Goal: Task Accomplishment & Management: Manage account settings

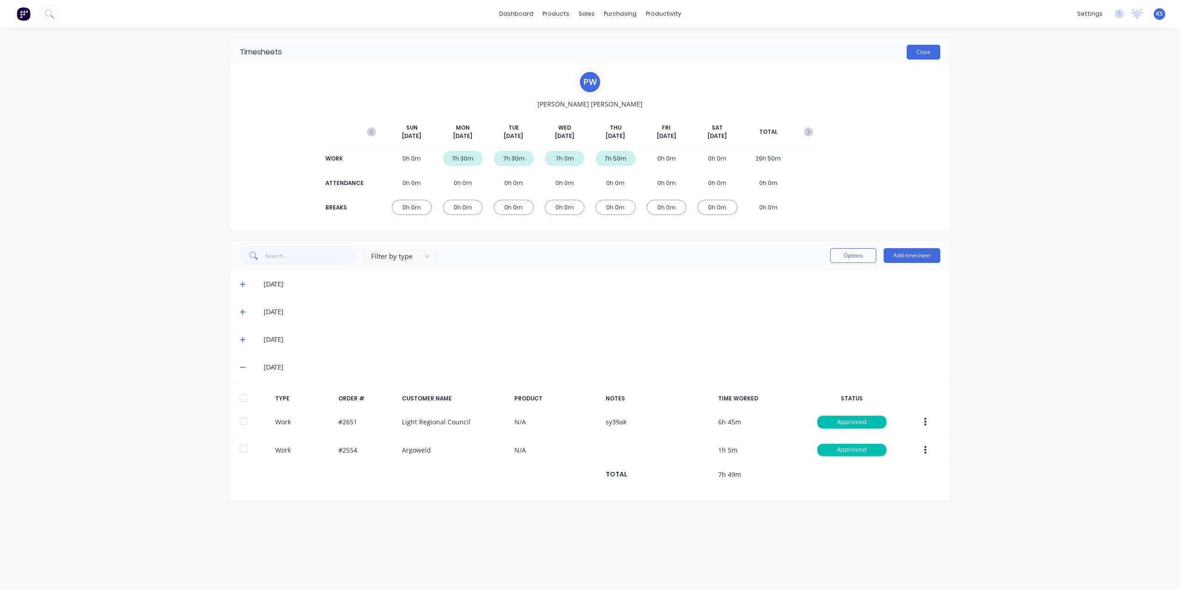
click at [929, 48] on button "Close" at bounding box center [924, 52] width 34 height 15
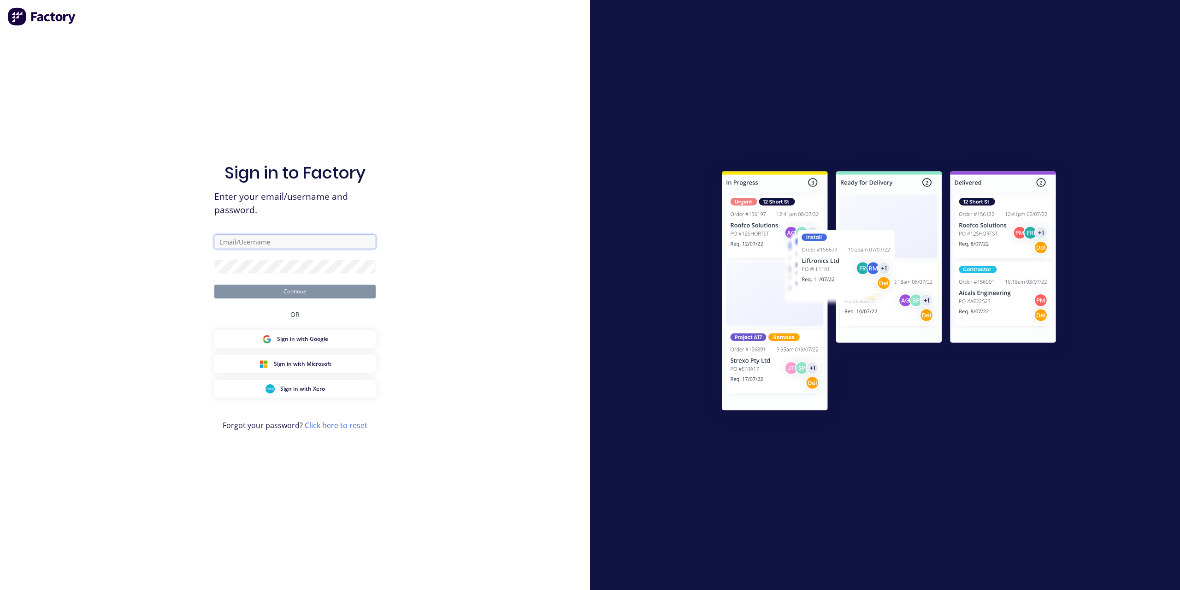
type input "[EMAIL_ADDRESS][DOMAIN_NAME]"
click at [283, 295] on button "Continue" at bounding box center [294, 291] width 161 height 14
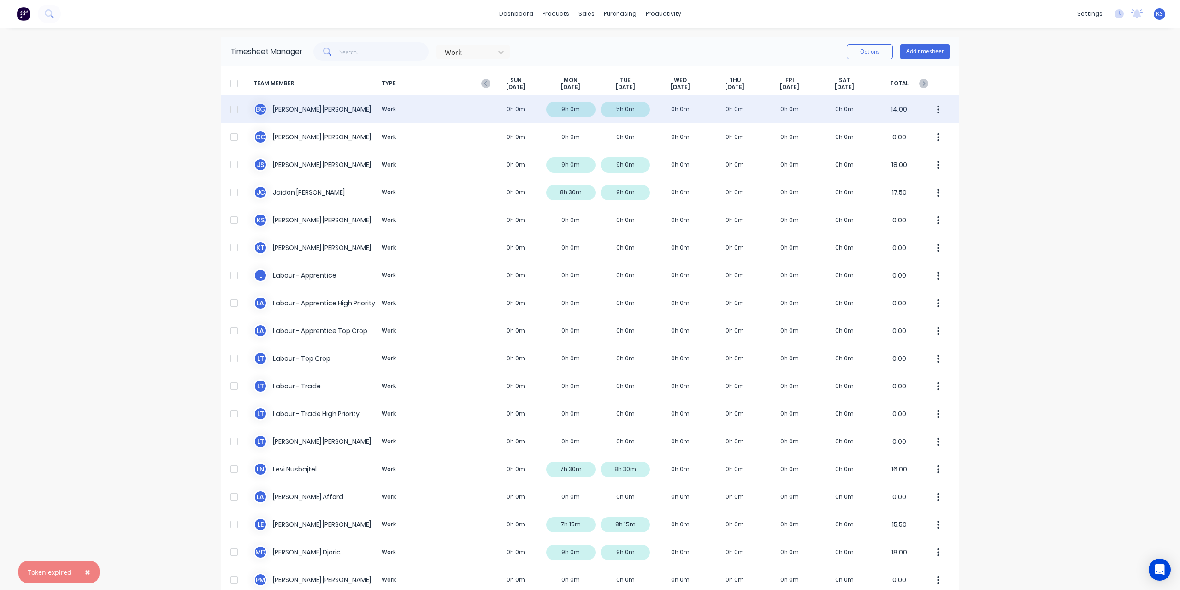
click at [268, 107] on div "[PERSON_NAME] Work 0h 0m 9h 0m 5h 0m 0h 0m 0h 0m 0h 0m 0h 0m 14.00" at bounding box center [589, 109] width 737 height 28
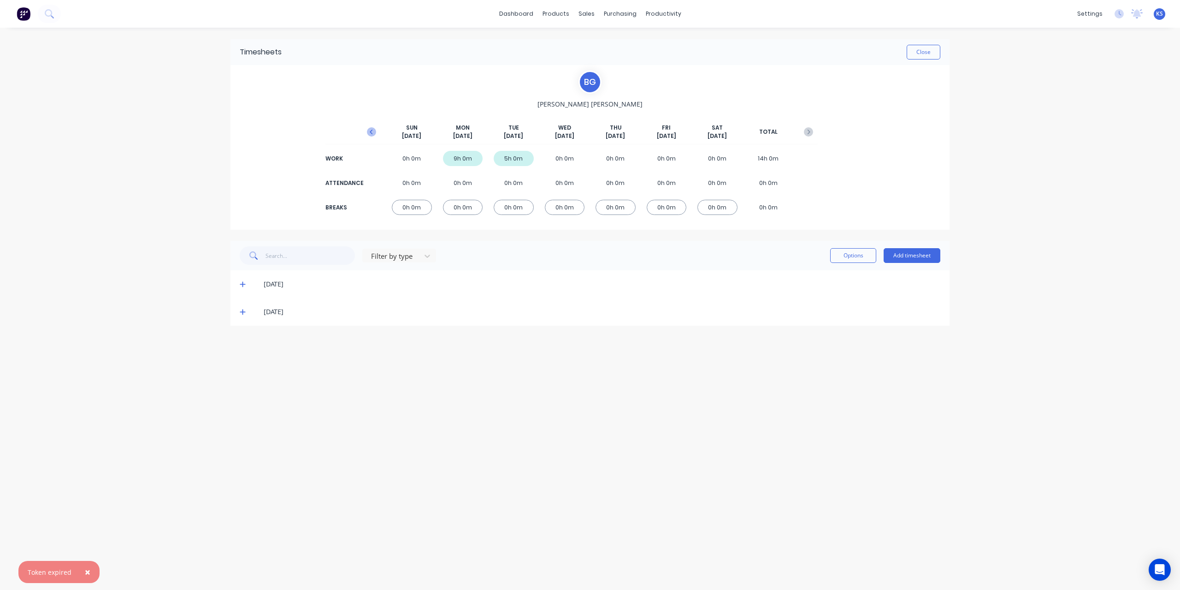
click at [375, 131] on icon "button" at bounding box center [371, 131] width 9 height 9
click at [244, 283] on icon at bounding box center [243, 284] width 6 height 6
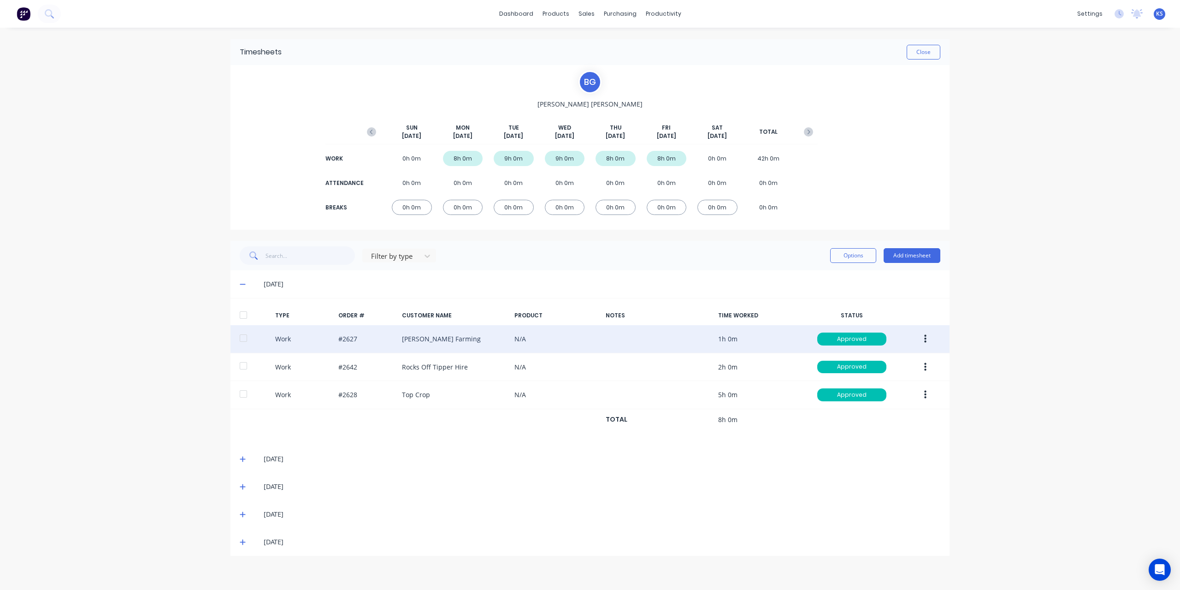
click at [428, 332] on div "Work #2627 Neal Farming N/A 1h 0m Approved" at bounding box center [589, 339] width 719 height 28
click at [927, 339] on button "button" at bounding box center [925, 338] width 22 height 17
click at [866, 302] on div "Edit" at bounding box center [892, 303] width 71 height 13
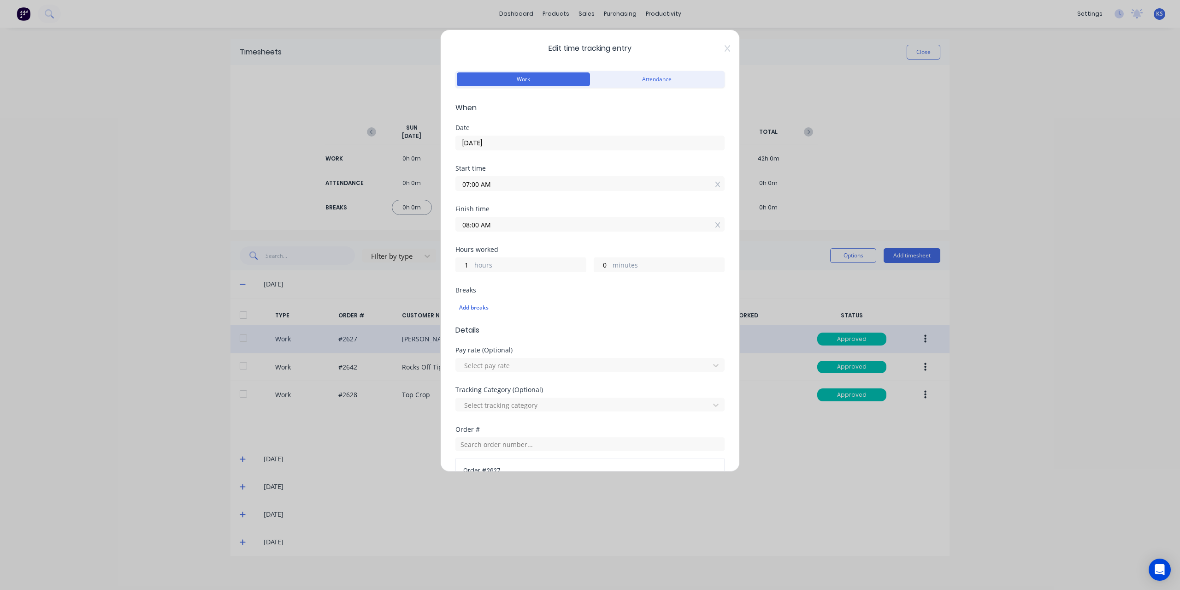
click at [727, 43] on div "Edit time tracking entry Work Attendance When Date 15/09/2025 Start time 07:00 …" at bounding box center [590, 250] width 300 height 442
click at [725, 45] on icon at bounding box center [728, 48] width 6 height 7
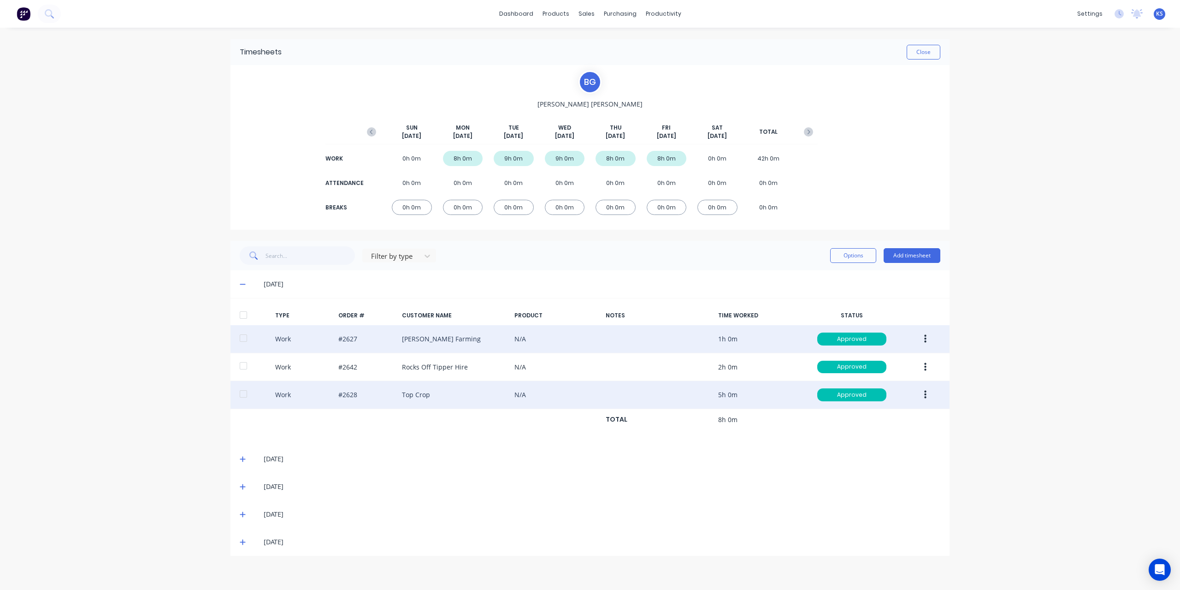
click at [928, 394] on button "button" at bounding box center [925, 394] width 22 height 17
click at [865, 360] on div "Edit" at bounding box center [892, 359] width 71 height 13
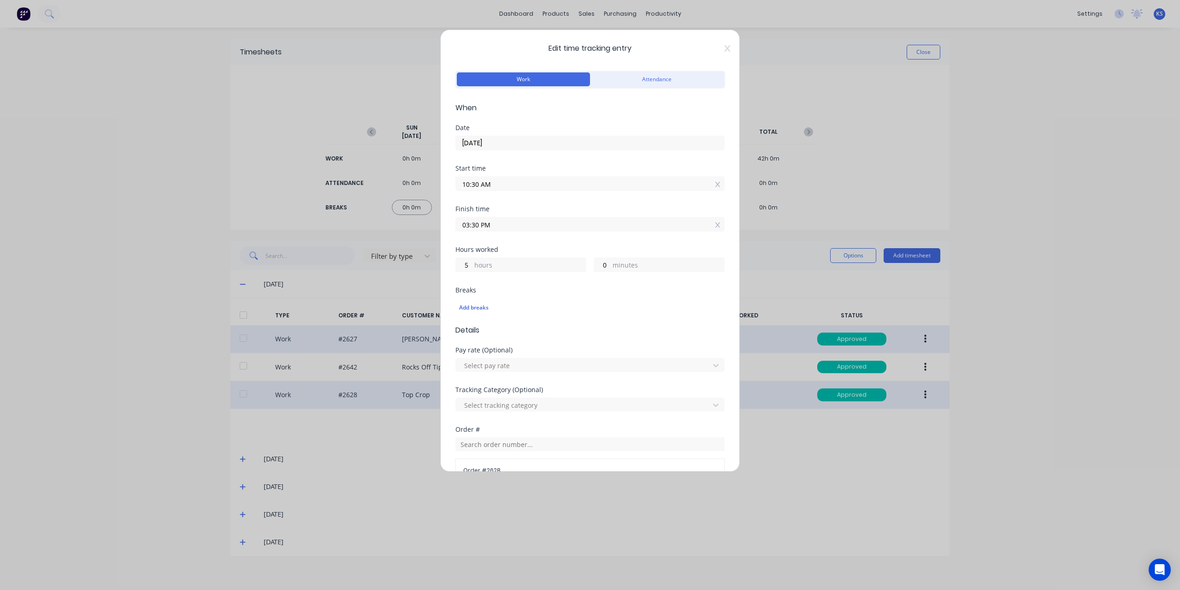
click at [715, 48] on span "Edit time tracking entry" at bounding box center [589, 48] width 269 height 11
click at [724, 46] on div "Edit time tracking entry Work Attendance When Date 15/09/2025 Start time 10:30 …" at bounding box center [590, 250] width 300 height 442
click at [725, 47] on icon at bounding box center [728, 48] width 6 height 7
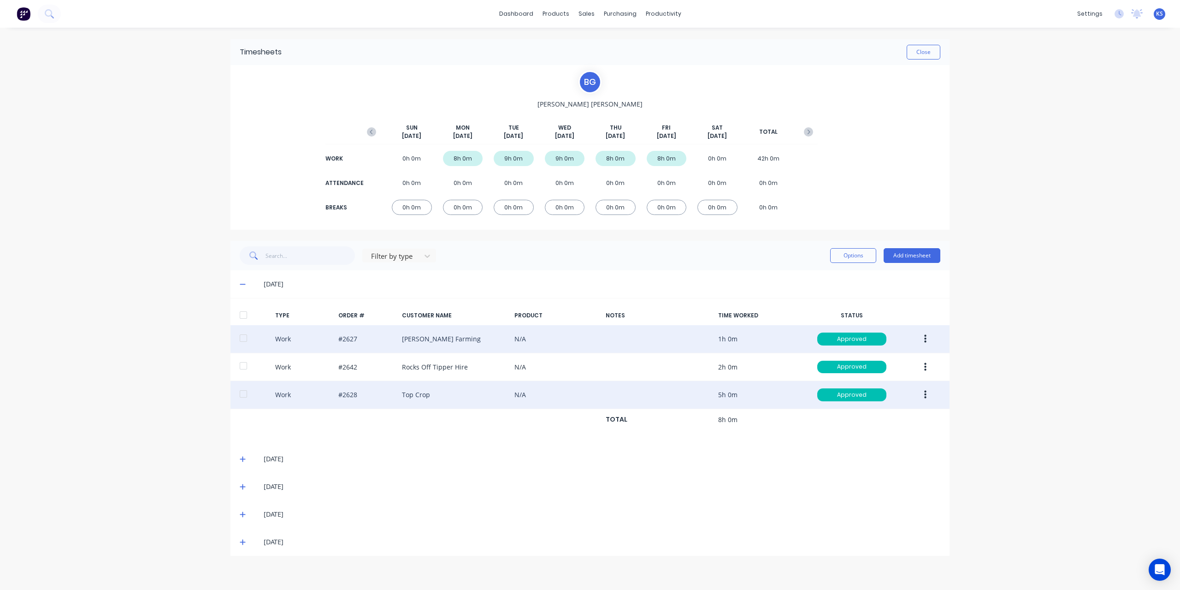
click at [247, 509] on span at bounding box center [244, 513] width 9 height 9
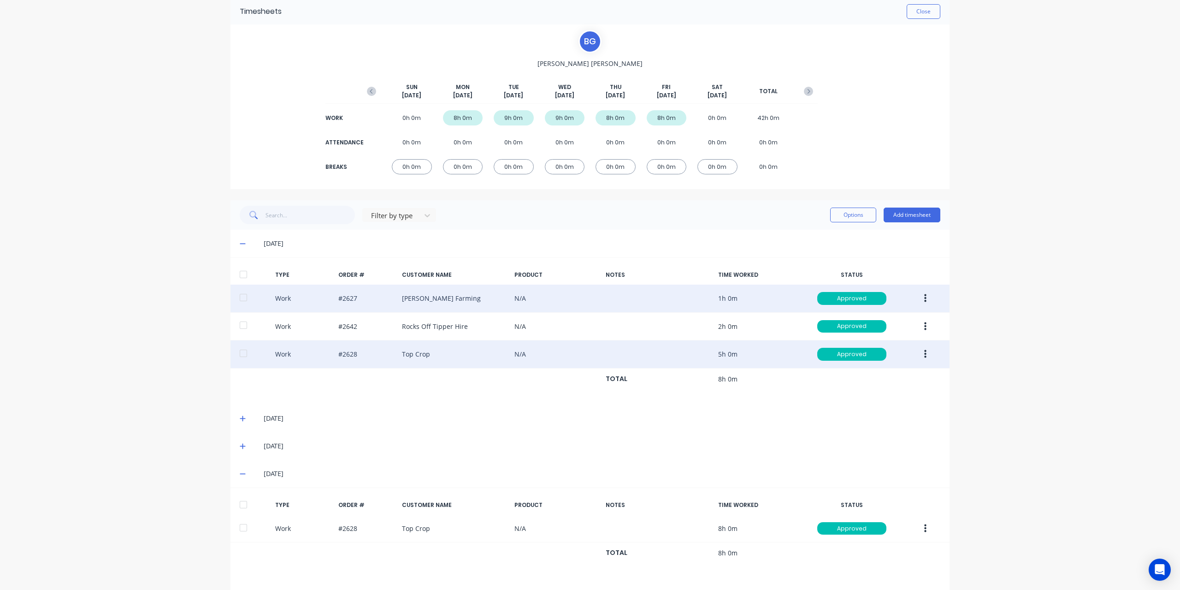
scroll to position [65, 0]
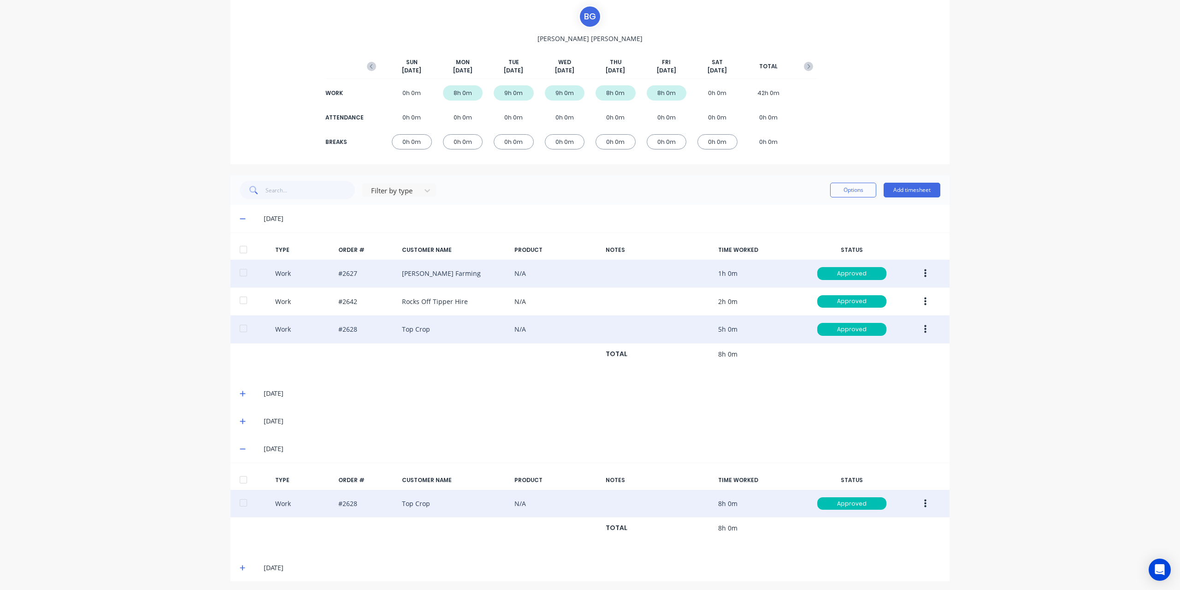
click at [923, 499] on button "button" at bounding box center [925, 503] width 22 height 17
click at [892, 462] on div "Edit" at bounding box center [892, 468] width 71 height 13
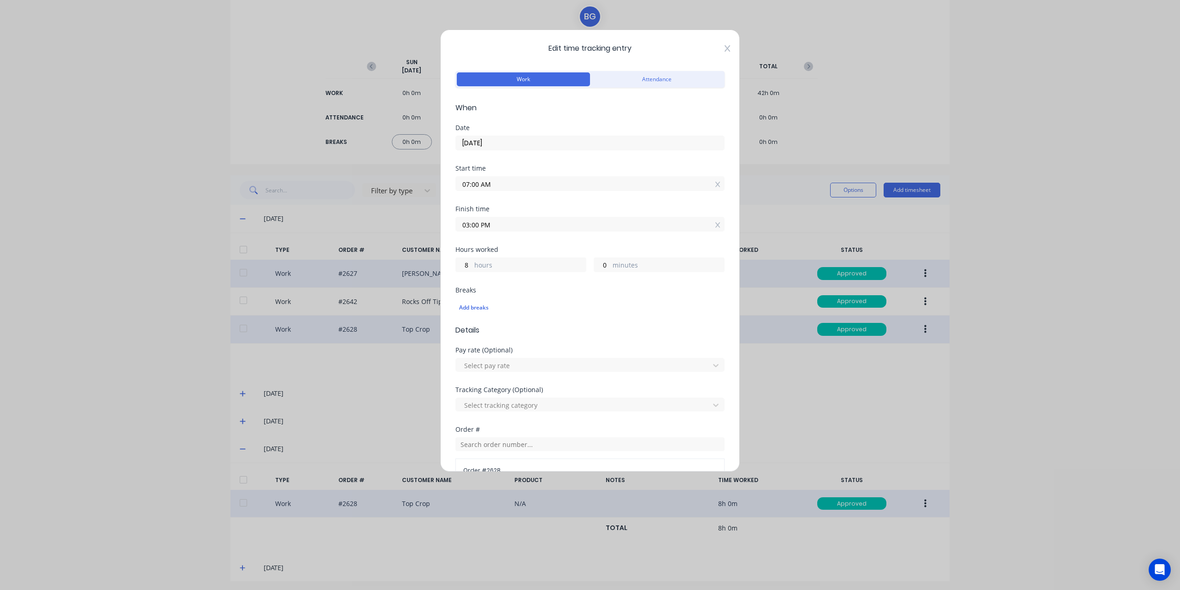
click at [725, 49] on icon at bounding box center [728, 48] width 6 height 6
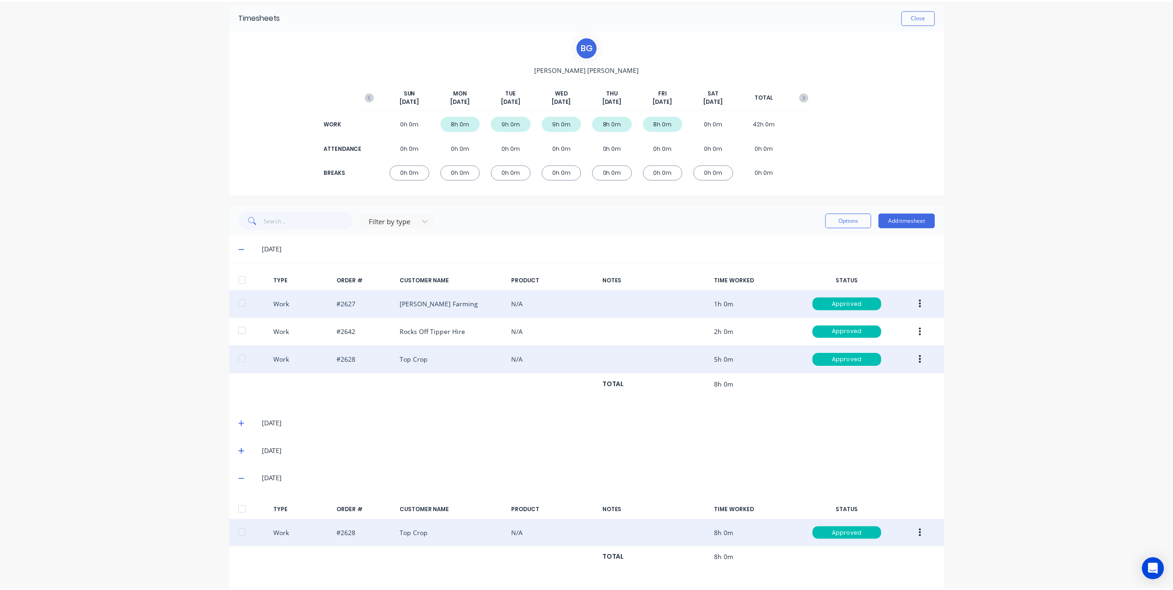
scroll to position [0, 0]
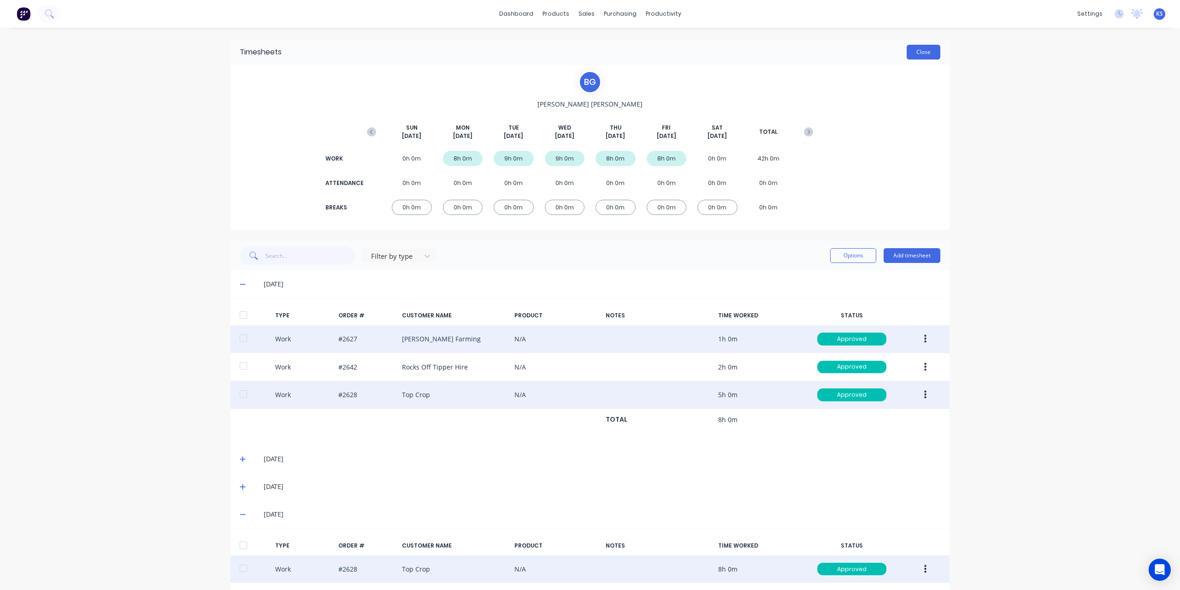
click at [910, 50] on button "Close" at bounding box center [924, 52] width 34 height 15
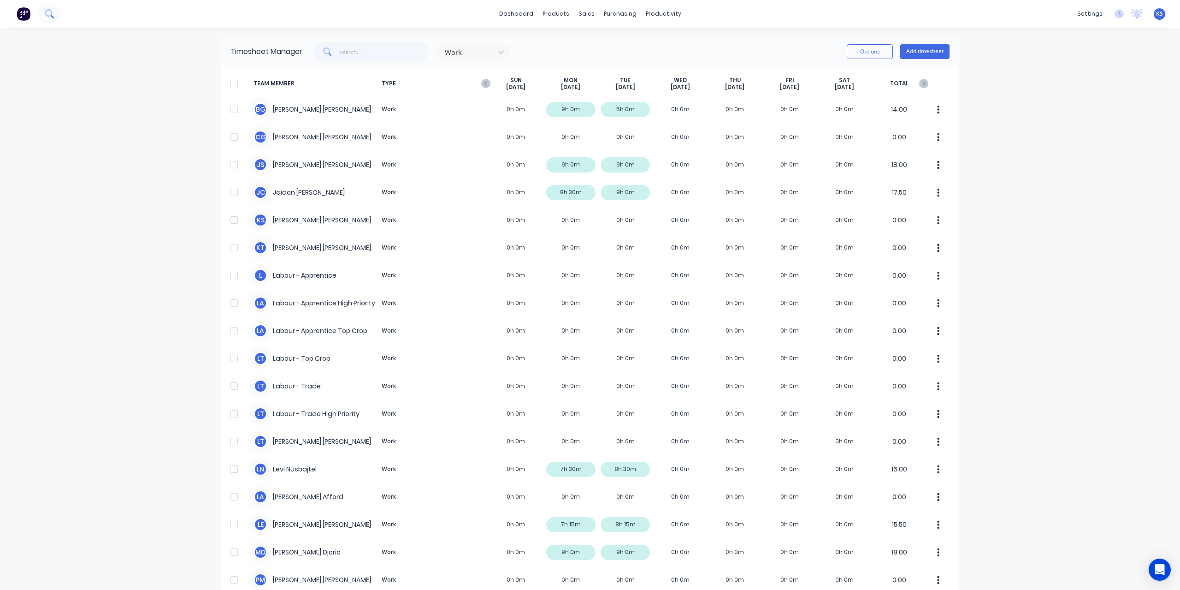
click at [43, 11] on button at bounding box center [49, 14] width 23 height 18
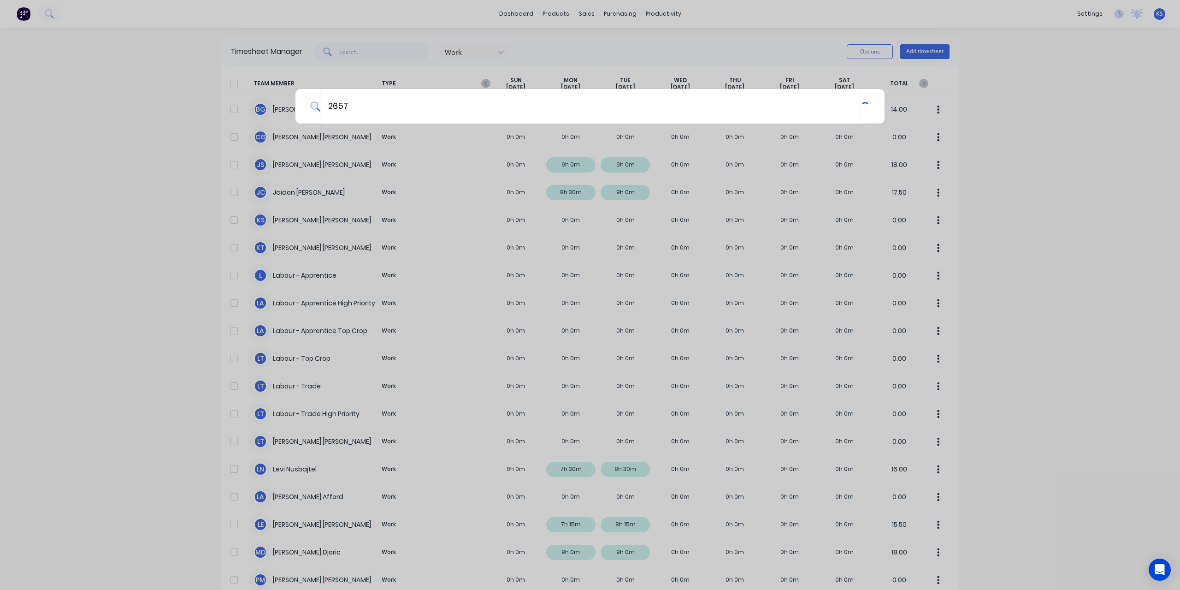
type input "2657"
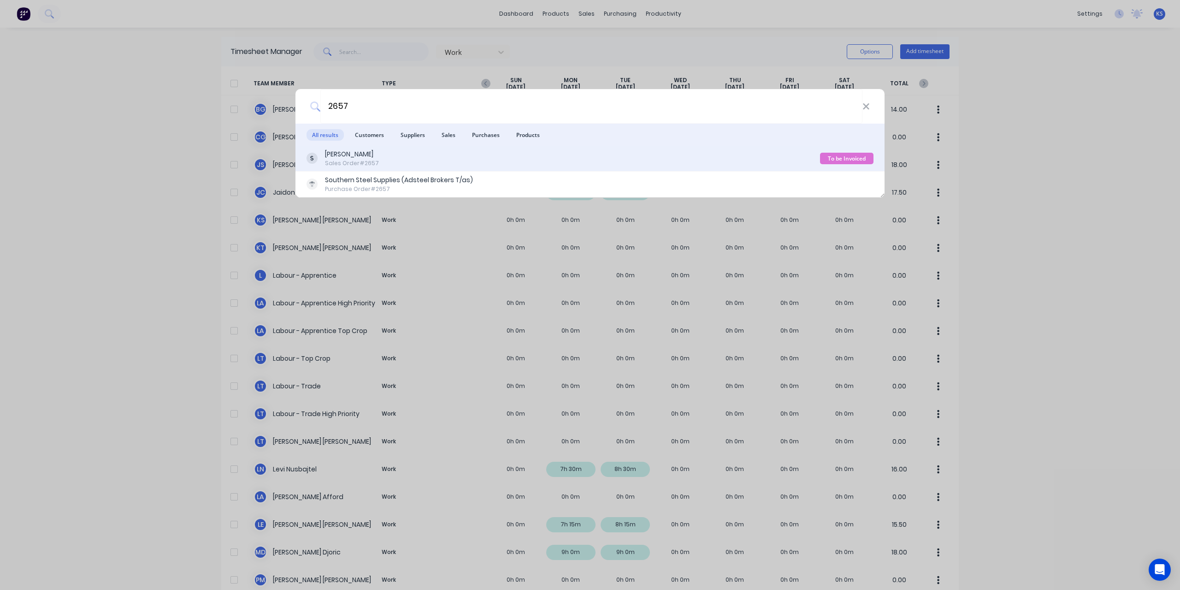
click at [340, 160] on div "Sales Order #2657" at bounding box center [352, 163] width 54 height 8
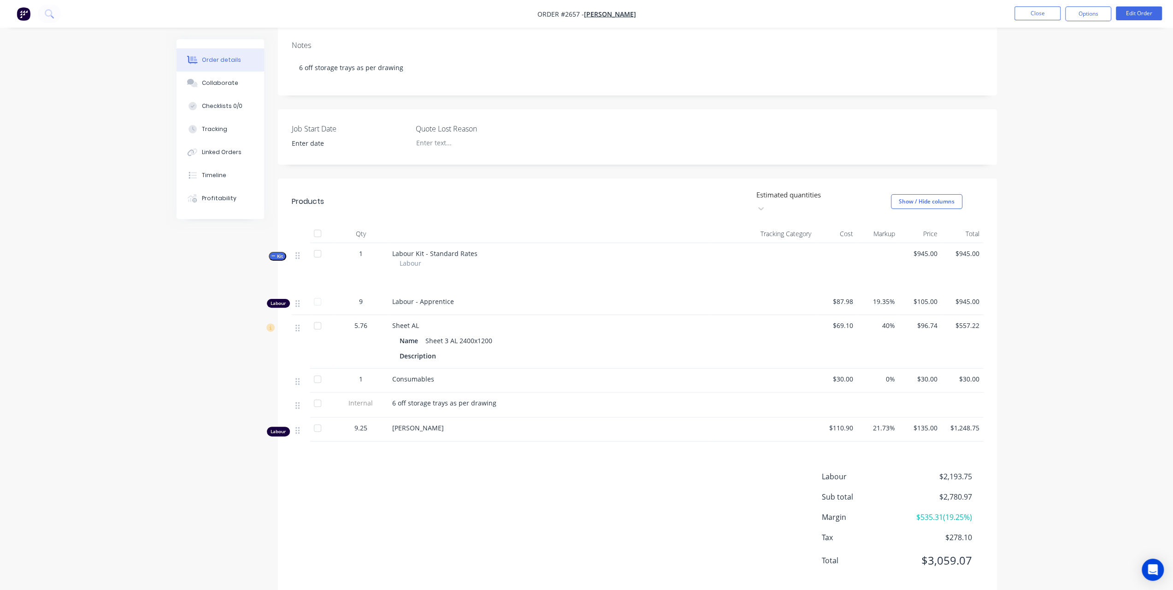
scroll to position [138, 0]
click at [51, 8] on button at bounding box center [49, 14] width 23 height 18
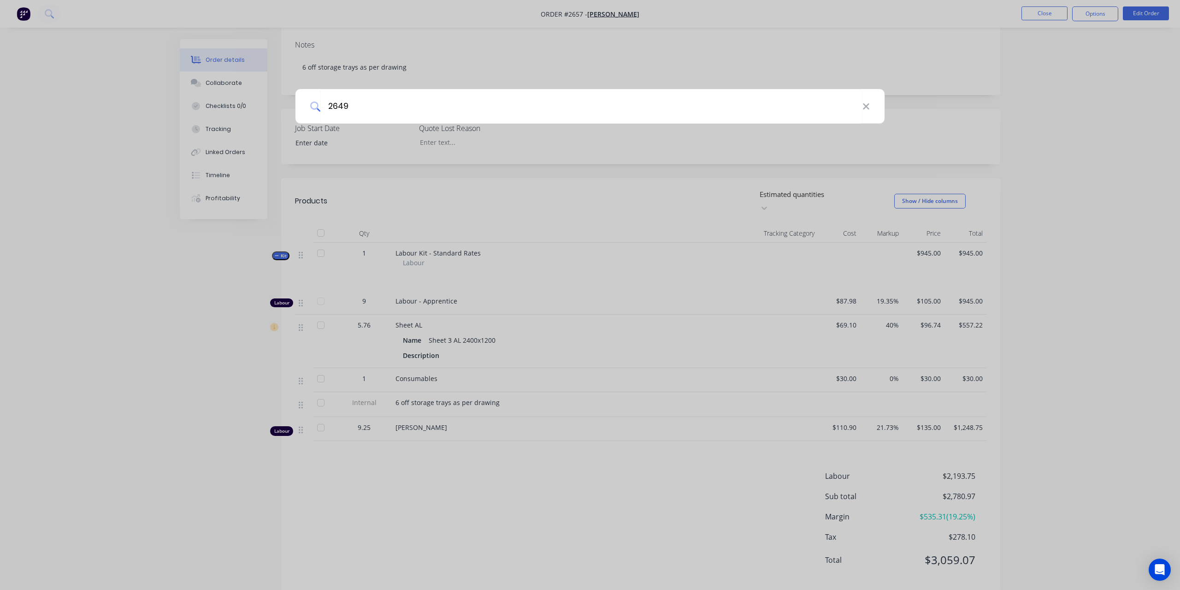
type input "2649"
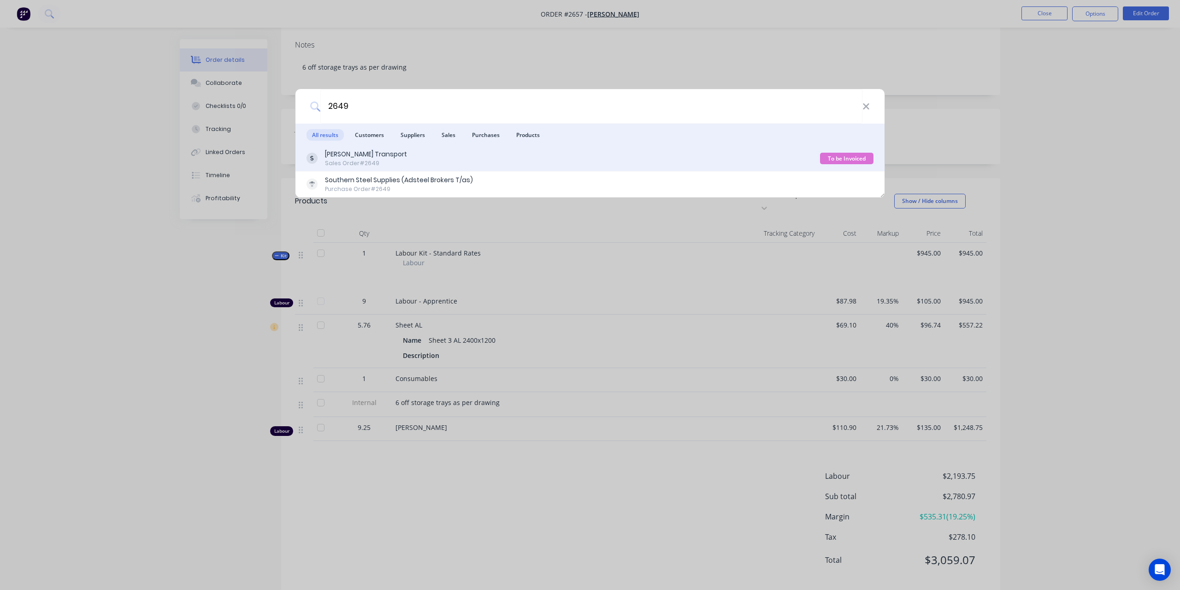
click at [356, 159] on div "Sales Order #2649" at bounding box center [366, 163] width 82 height 8
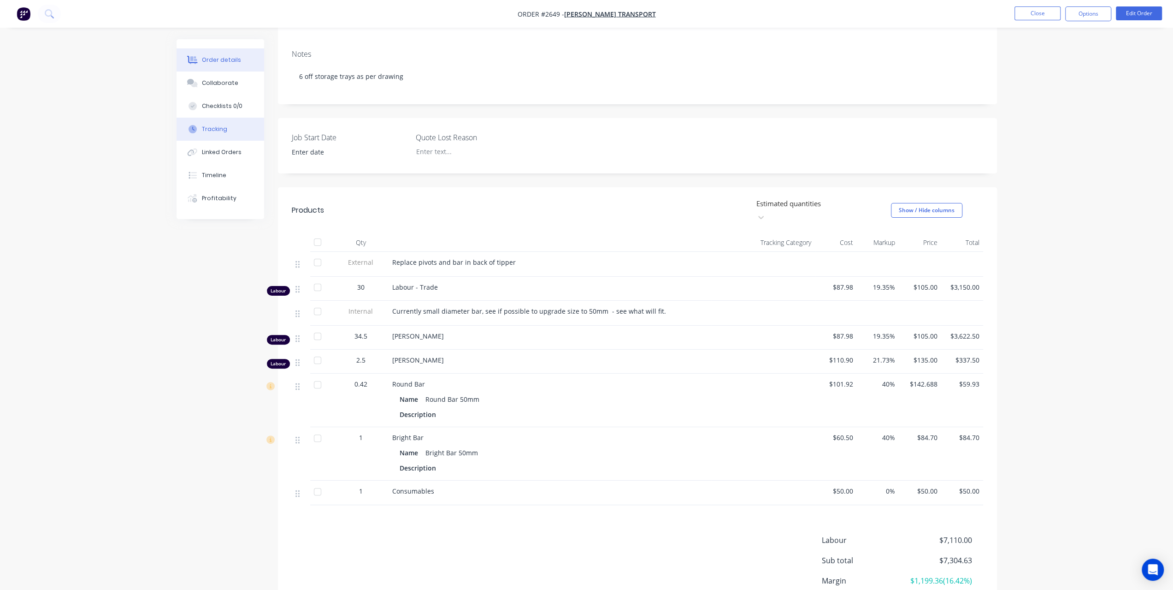
click at [228, 130] on button "Tracking" at bounding box center [221, 129] width 88 height 23
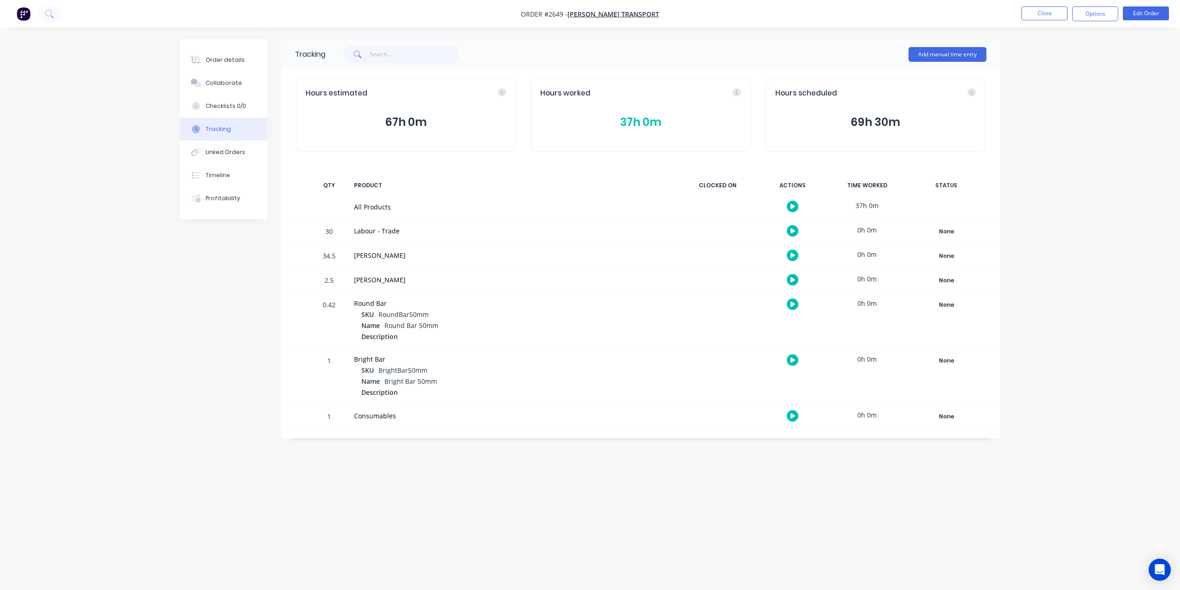
click at [655, 111] on div "Hours worked 37h 0m" at bounding box center [641, 114] width 220 height 73
click at [647, 122] on button "37h 0m" at bounding box center [640, 122] width 200 height 18
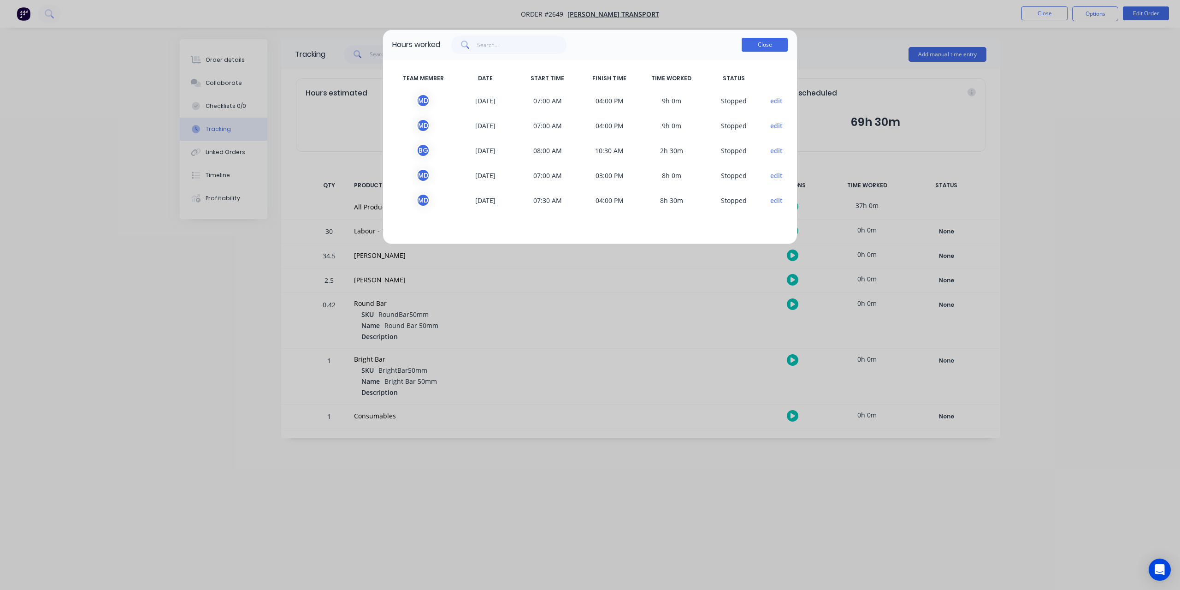
click at [778, 49] on button "Close" at bounding box center [765, 45] width 46 height 14
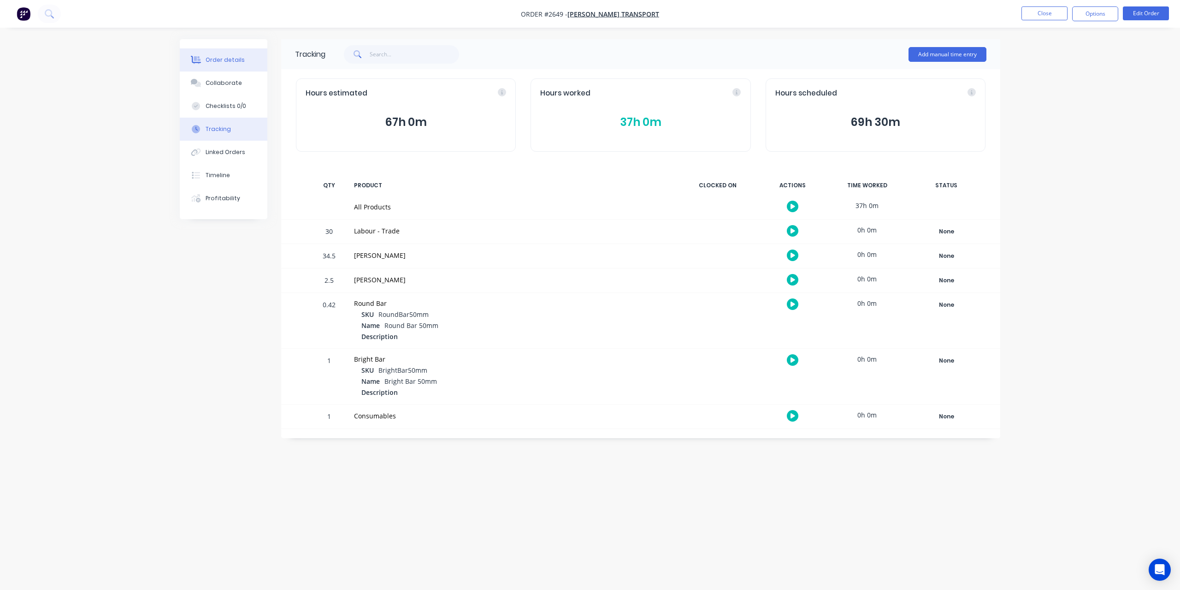
click at [225, 57] on div "Order details" at bounding box center [225, 60] width 39 height 8
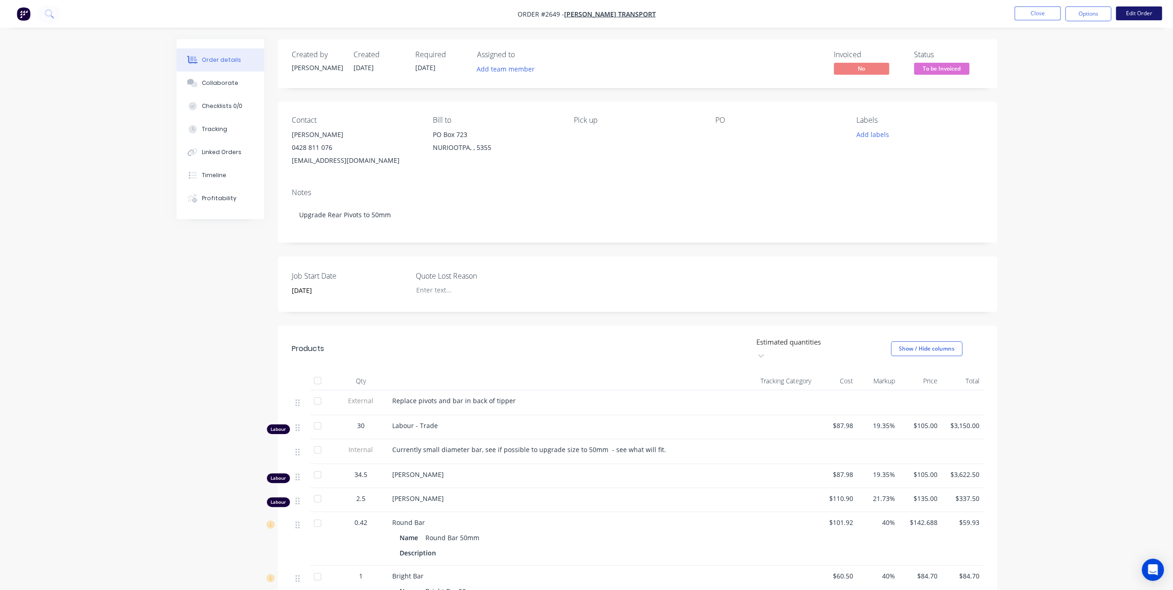
click at [1128, 15] on button "Edit Order" at bounding box center [1139, 13] width 46 height 14
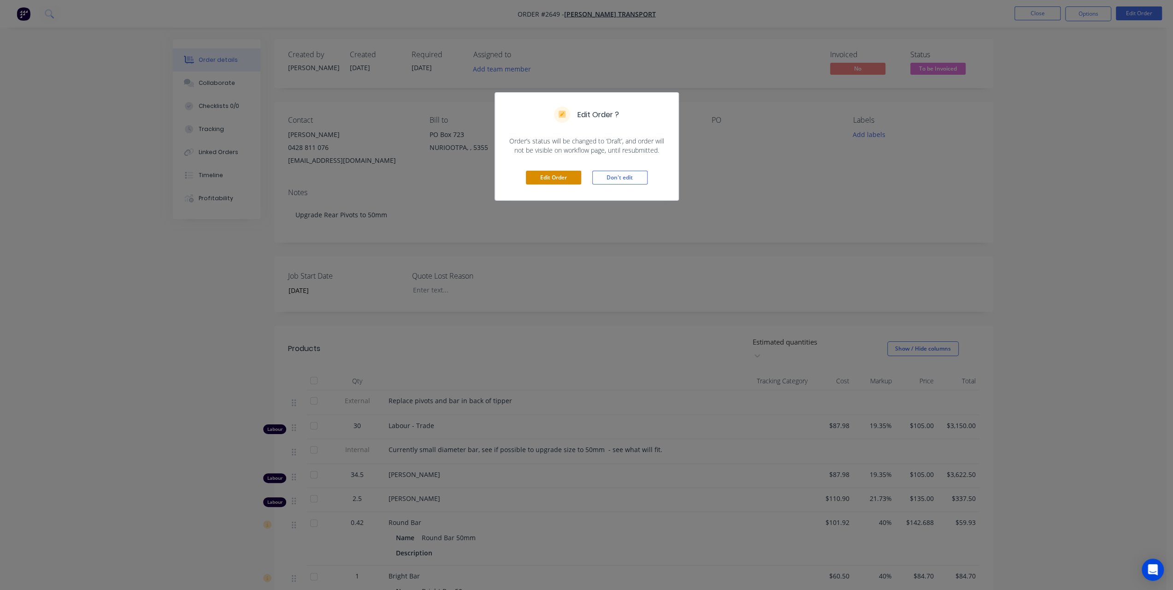
click at [553, 181] on button "Edit Order" at bounding box center [553, 178] width 55 height 14
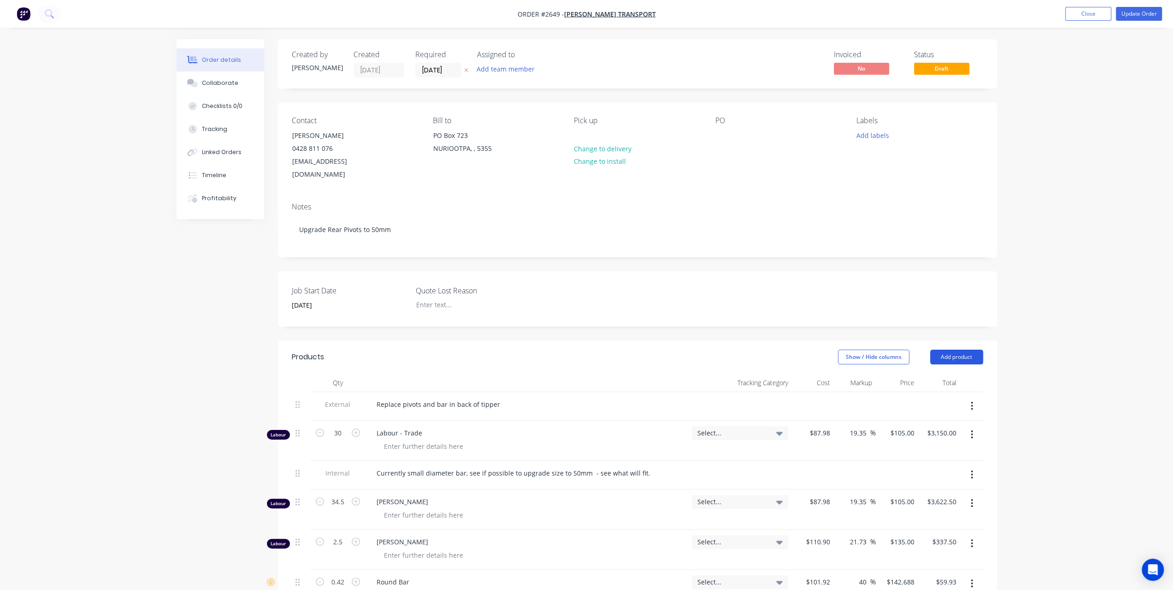
click at [968, 349] on button "Add product" at bounding box center [956, 356] width 53 height 15
click at [914, 466] on div "Labour" at bounding box center [939, 472] width 71 height 13
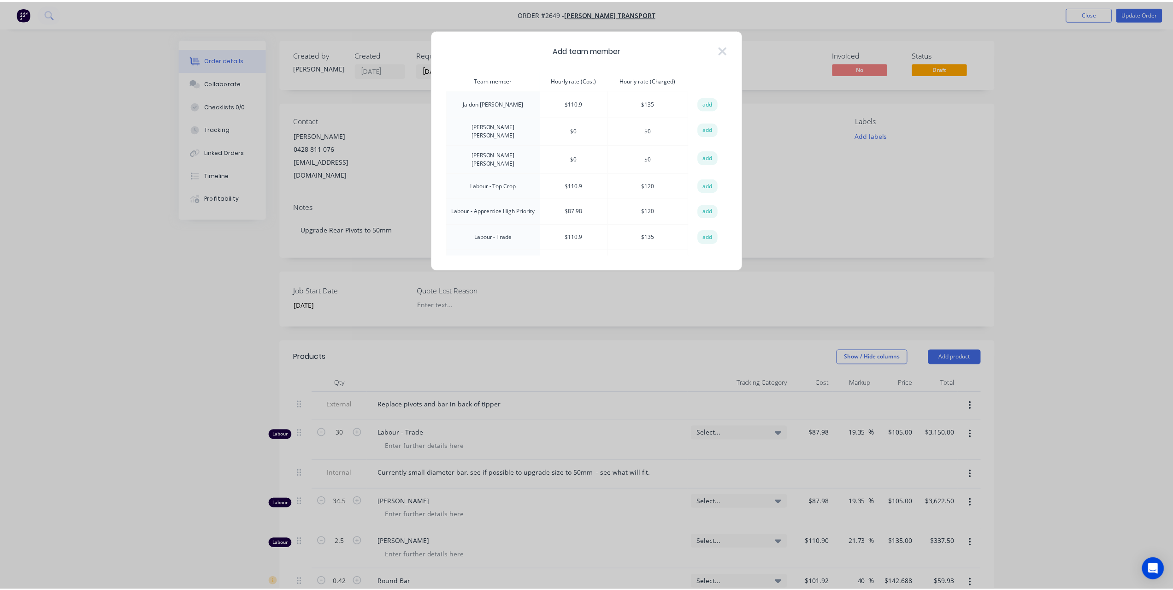
scroll to position [130, 0]
click at [725, 53] on icon at bounding box center [727, 49] width 10 height 13
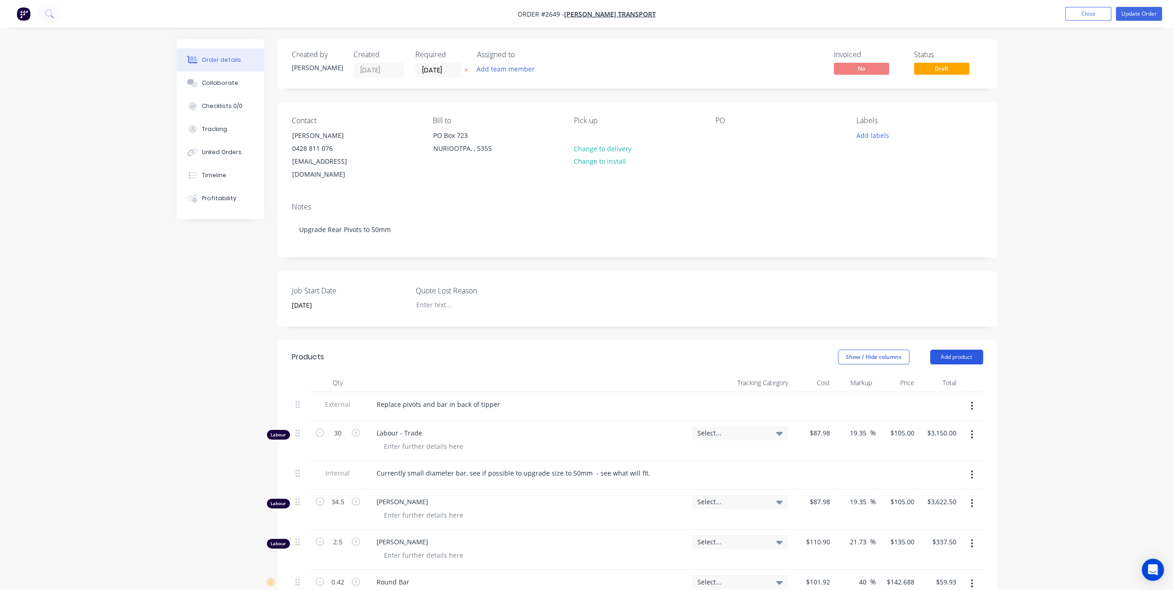
click at [949, 349] on button "Add product" at bounding box center [956, 356] width 53 height 15
click at [915, 373] on div "Product catalogue" at bounding box center [939, 379] width 71 height 13
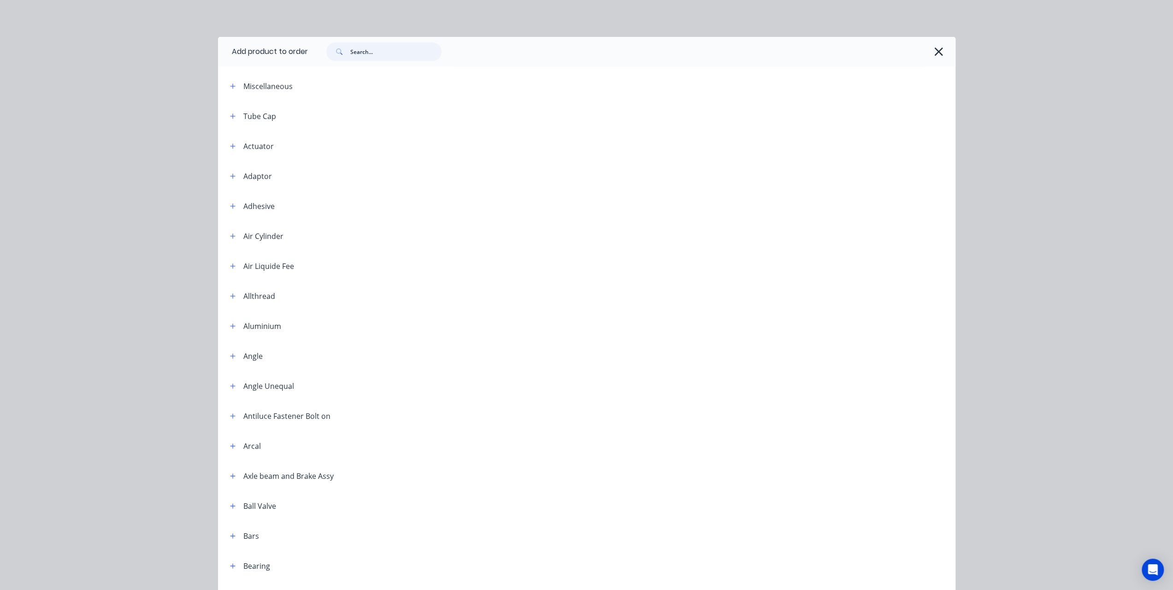
click at [352, 60] on input "text" at bounding box center [395, 51] width 91 height 18
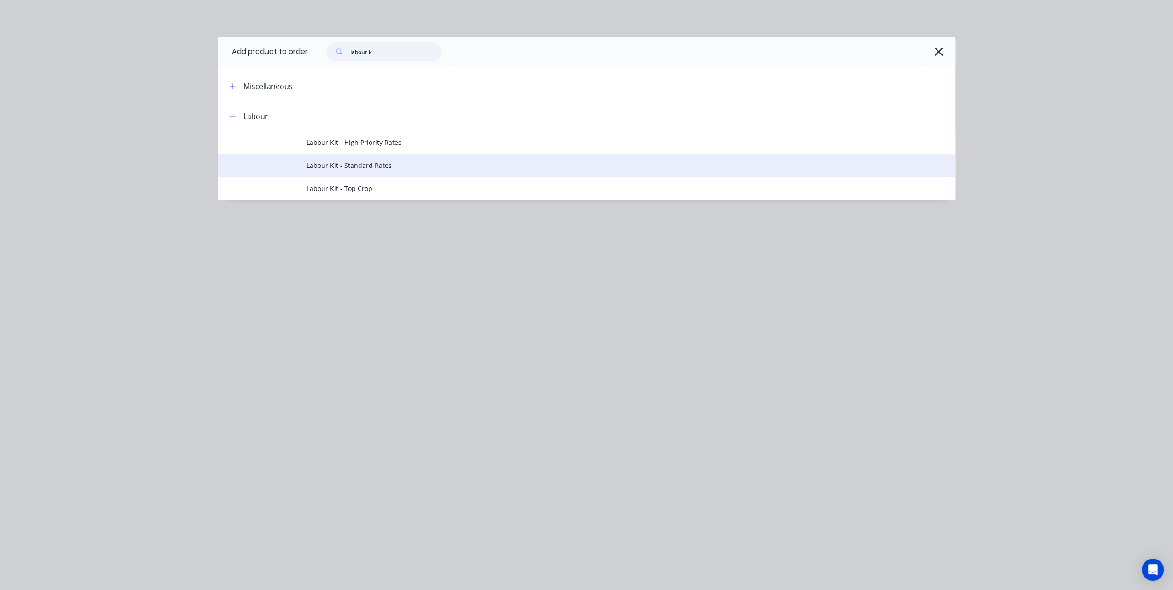
type input "labour k"
click at [356, 161] on span "Labour Kit - Standard Rates" at bounding box center [566, 165] width 519 height 10
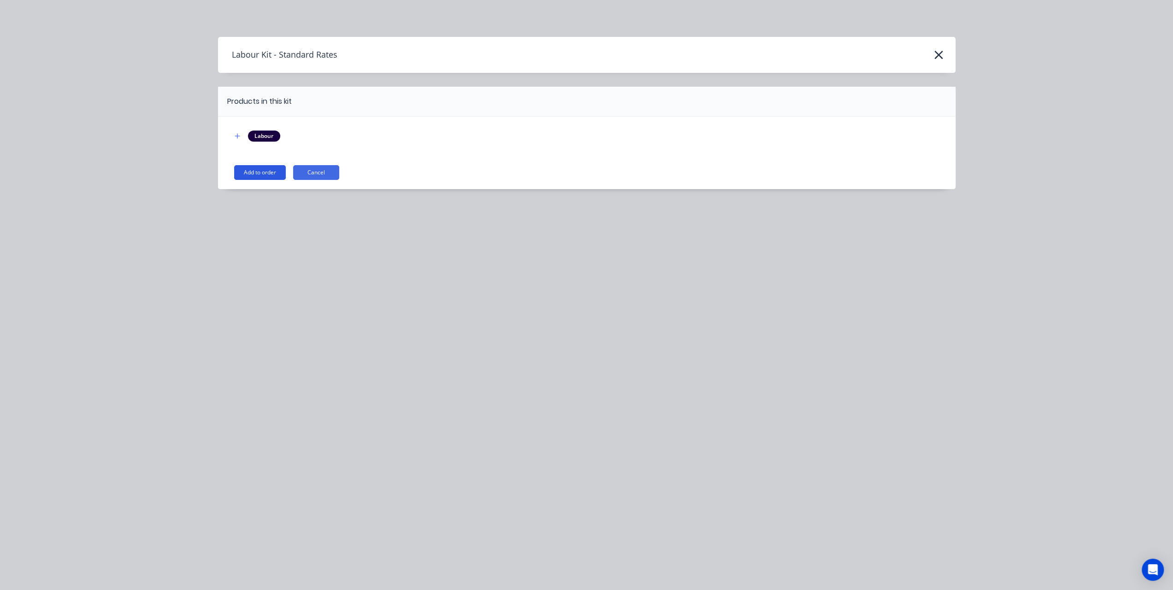
click at [279, 170] on button "Add to order" at bounding box center [260, 172] width 52 height 15
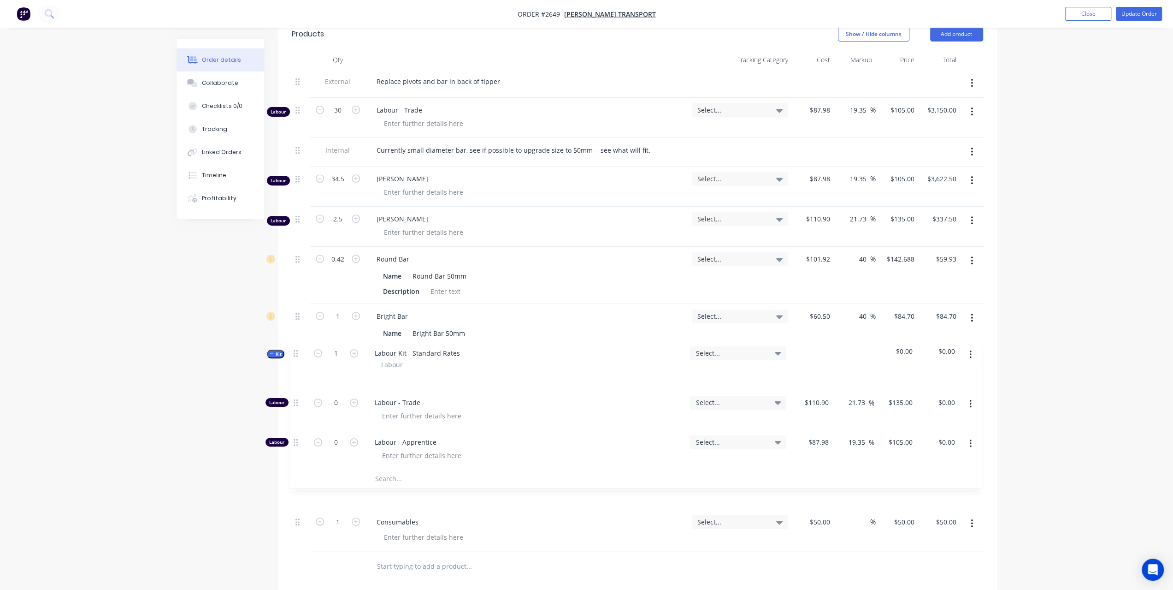
scroll to position [324, 0]
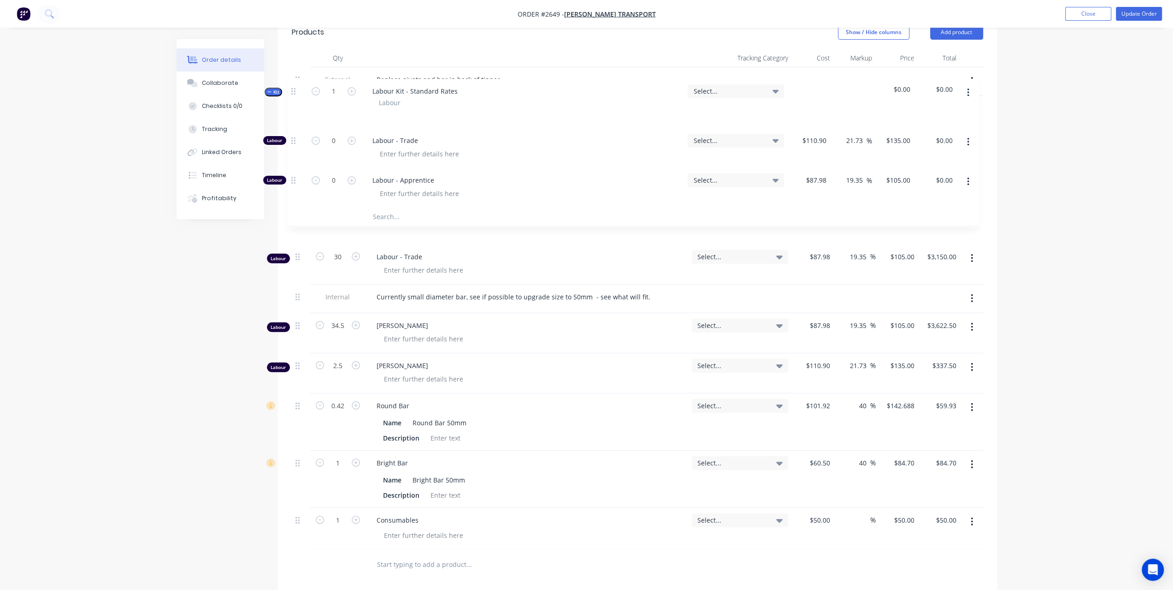
drag, startPoint x: 300, startPoint y: 400, endPoint x: 296, endPoint y: 89, distance: 311.1
click at [296, 89] on div "External Replace pivots and bar in back of tipper Labour 30 Labour - Trade Sele…" at bounding box center [637, 308] width 691 height 482
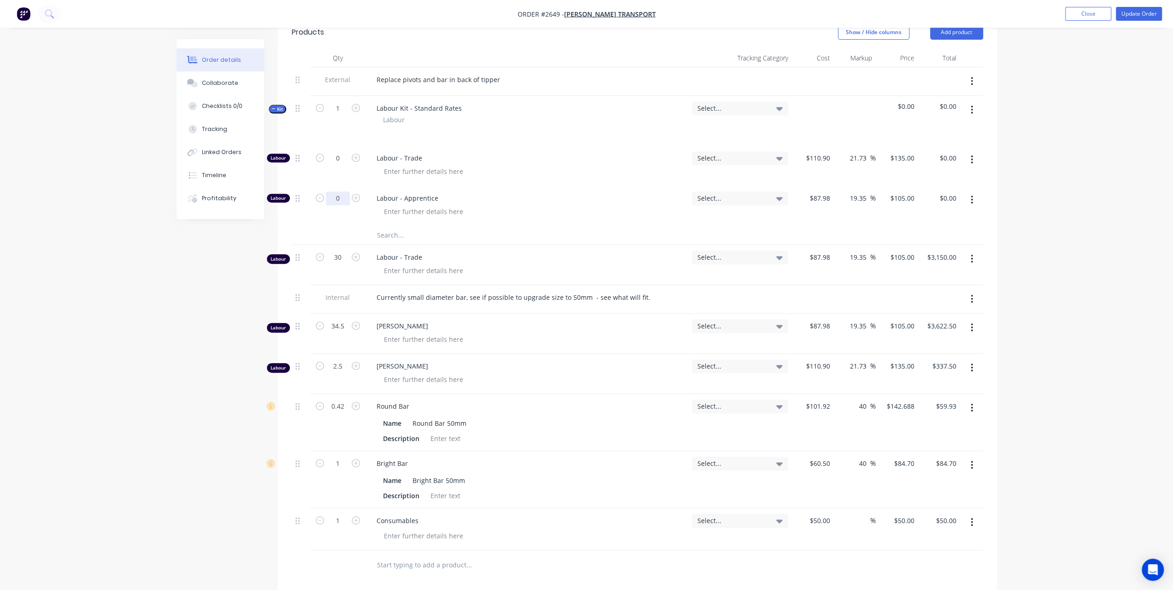
click at [342, 191] on input "0" at bounding box center [338, 198] width 24 height 14
type input "30"
type input "$3,150.00"
click at [335, 151] on input "0" at bounding box center [338, 158] width 24 height 14
type input "2.5"
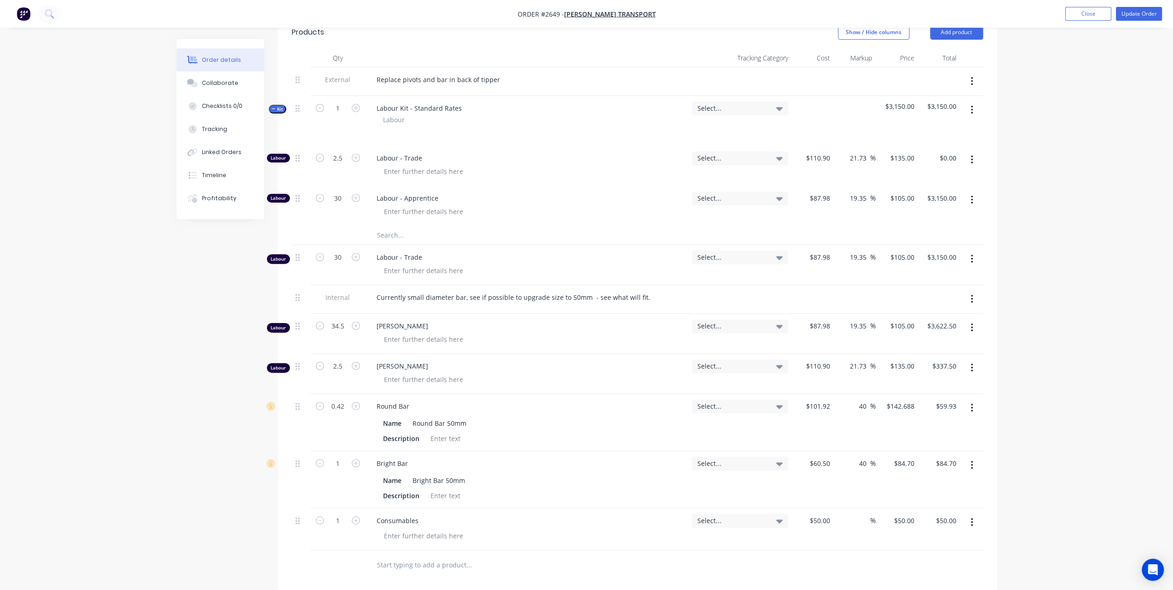
type input "$337.50"
click at [1073, 228] on div "Order details Collaborate Checklists 0/0 Tracking Linked Orders Timeline Profit…" at bounding box center [586, 245] width 1173 height 1139
click at [969, 250] on button "button" at bounding box center [972, 258] width 22 height 17
click at [916, 331] on div "Delete" at bounding box center [939, 337] width 71 height 13
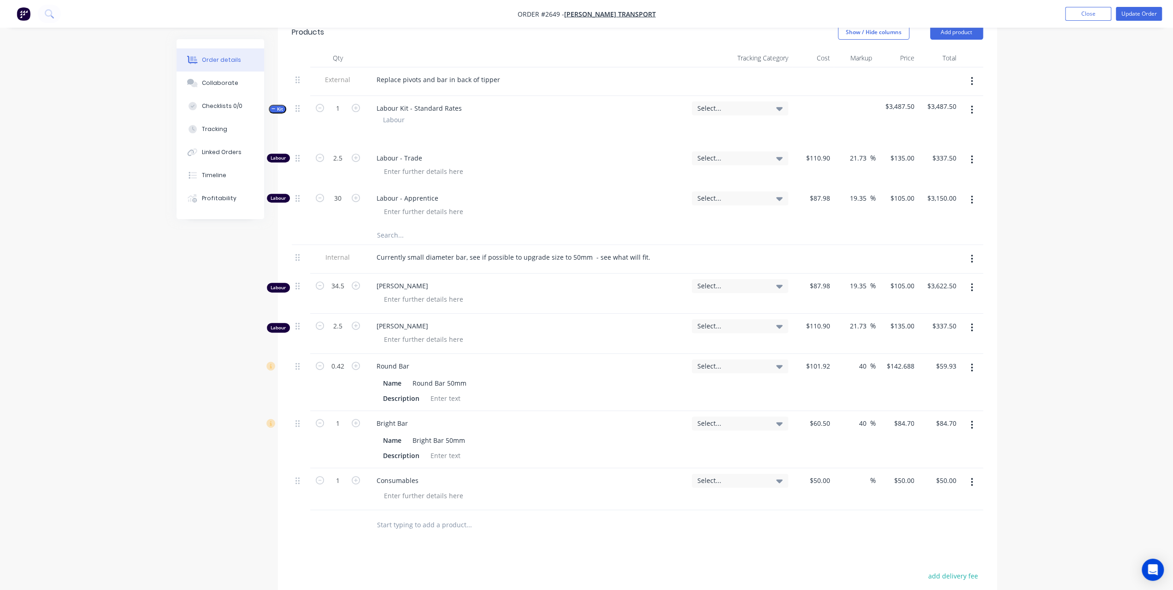
click at [974, 279] on button "button" at bounding box center [972, 287] width 22 height 17
click at [912, 360] on div "Delete" at bounding box center [939, 366] width 71 height 13
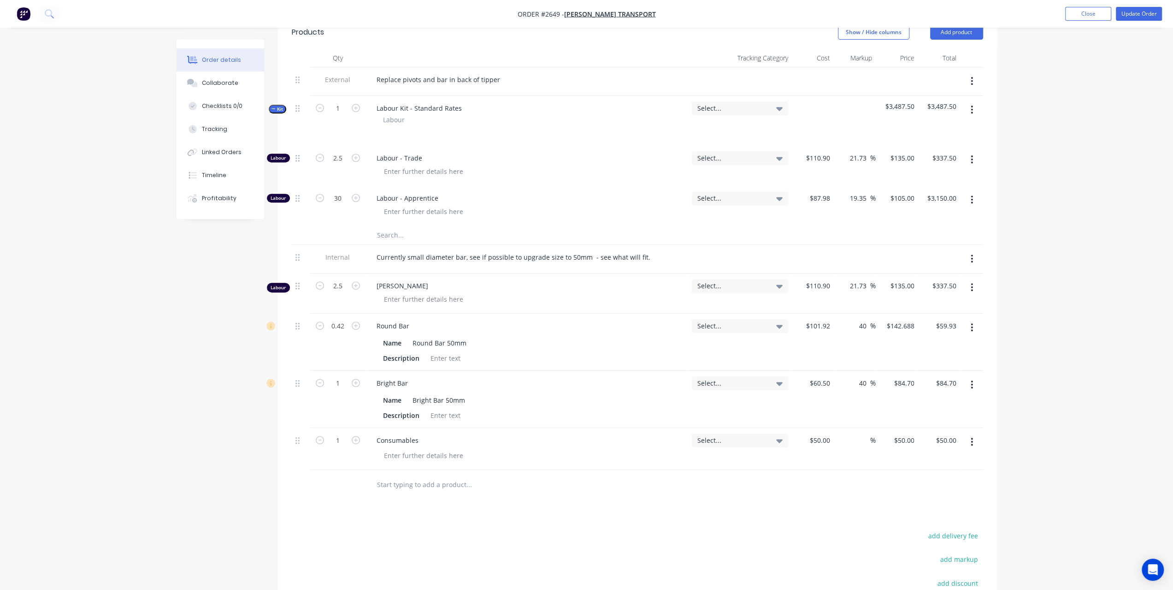
click at [973, 279] on button "button" at bounding box center [972, 287] width 22 height 17
click at [915, 360] on div "Delete" at bounding box center [939, 366] width 71 height 13
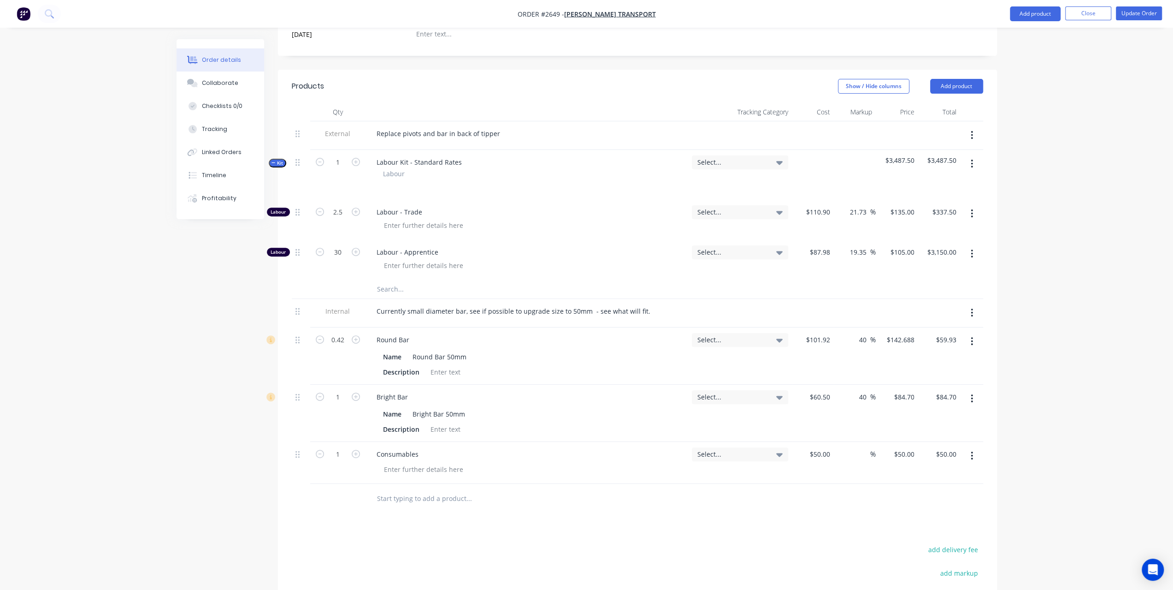
scroll to position [137, 0]
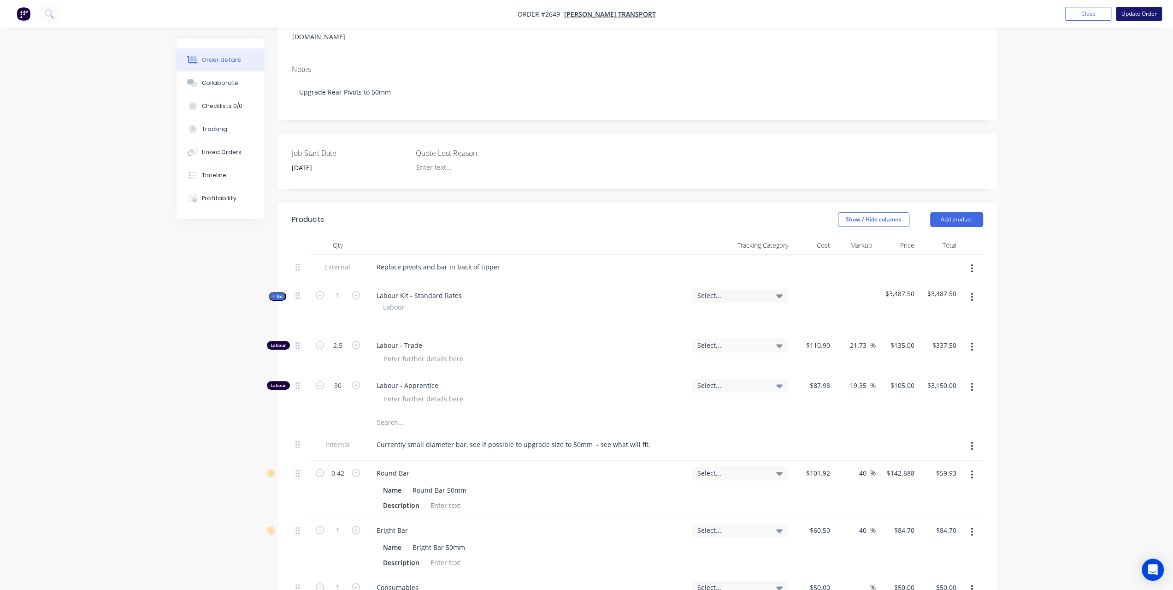
click at [1147, 16] on button "Update Order" at bounding box center [1139, 14] width 46 height 14
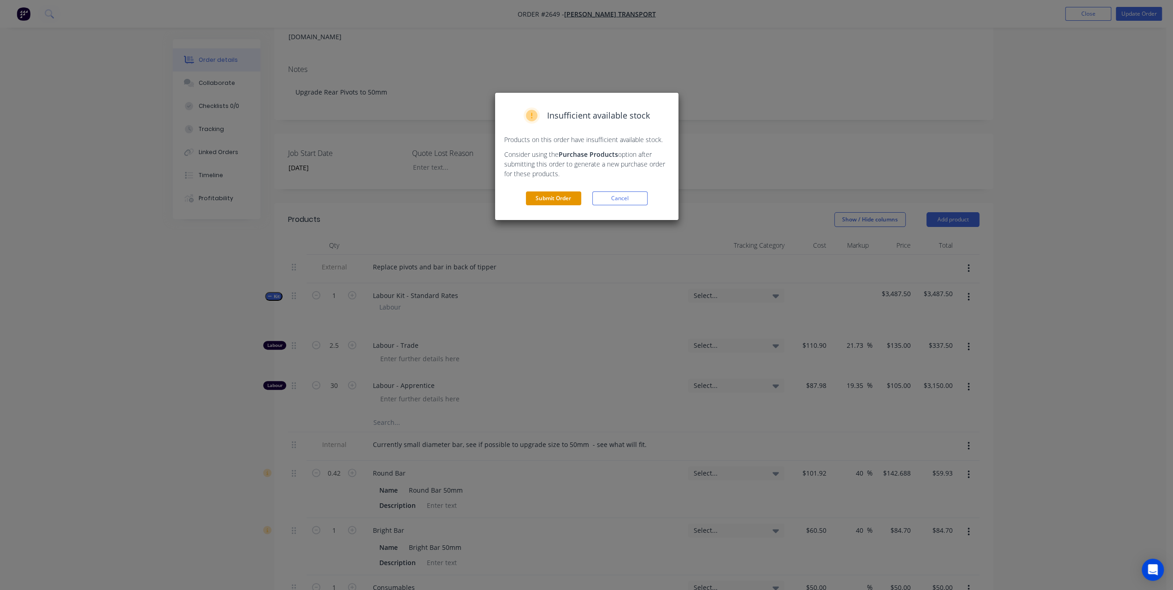
click at [559, 195] on button "Submit Order" at bounding box center [553, 198] width 55 height 14
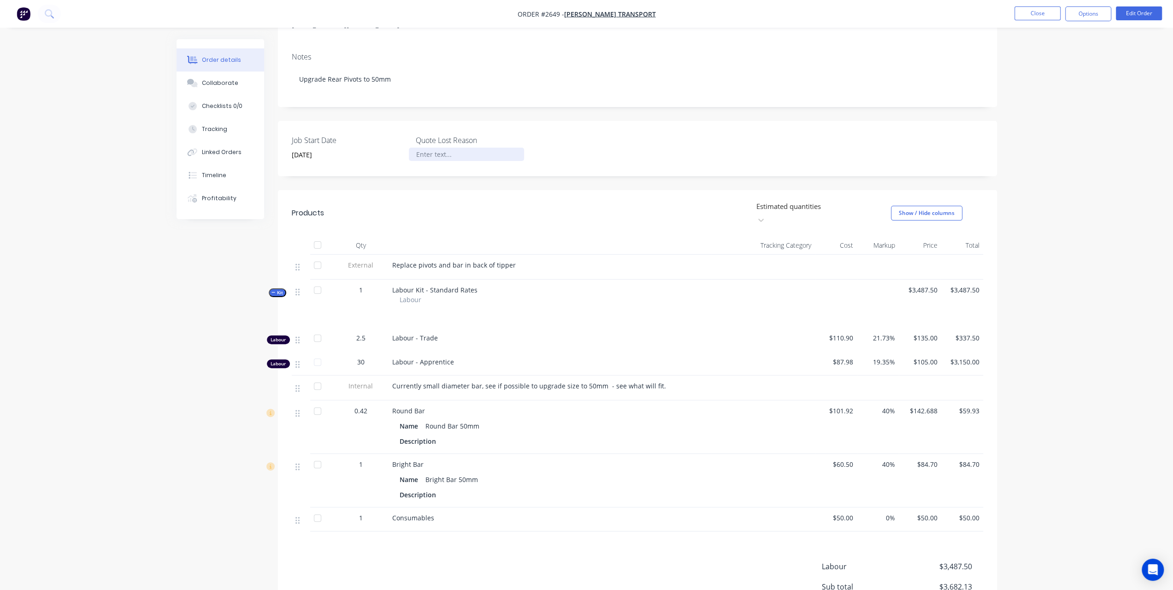
scroll to position [0, 0]
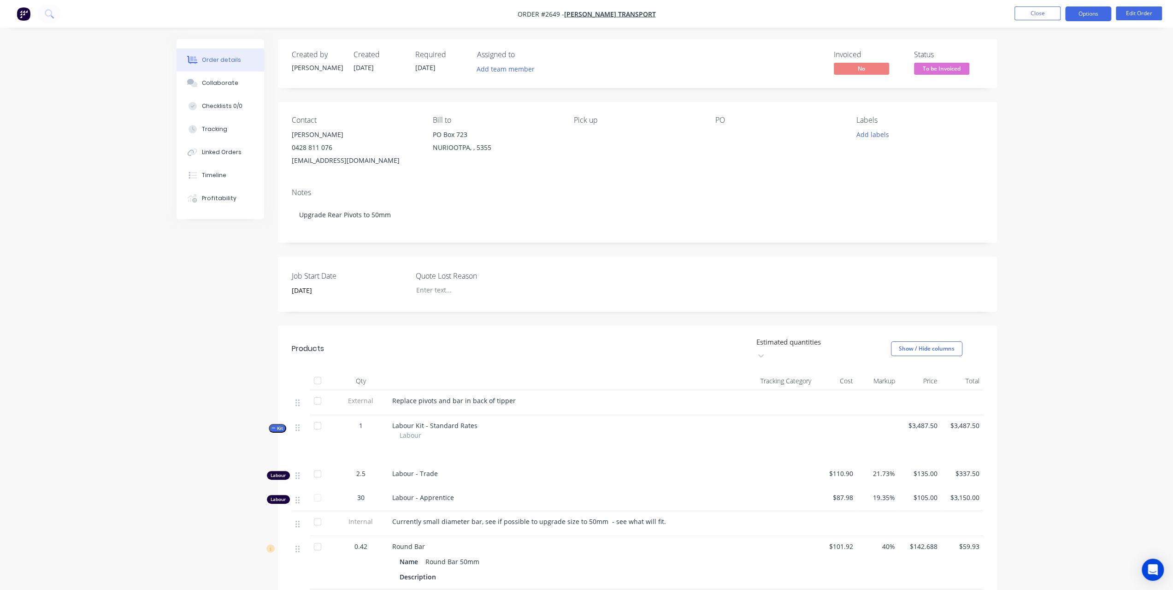
click at [1091, 18] on button "Options" at bounding box center [1088, 13] width 46 height 15
click at [1035, 58] on div "Invoice" at bounding box center [1060, 55] width 85 height 13
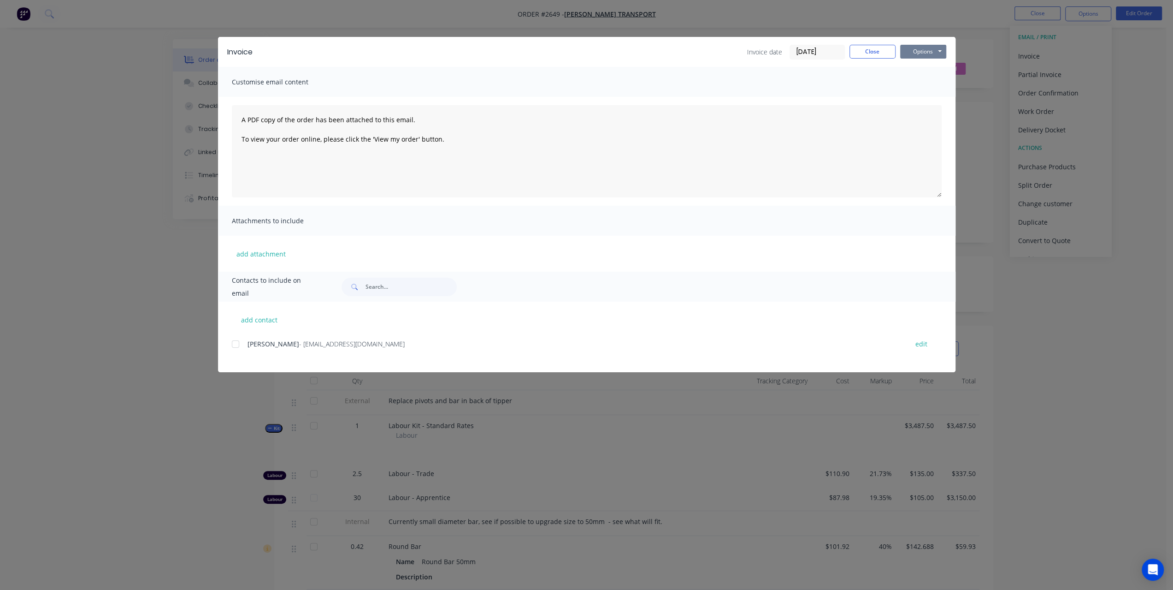
click at [915, 52] on button "Options" at bounding box center [923, 52] width 46 height 14
click at [911, 81] on button "Print" at bounding box center [929, 83] width 59 height 15
click at [880, 41] on div "Invoice Invoice date 24/09/25 Close Options Preview Print Email" at bounding box center [586, 52] width 737 height 30
click at [880, 48] on button "Close" at bounding box center [872, 52] width 46 height 14
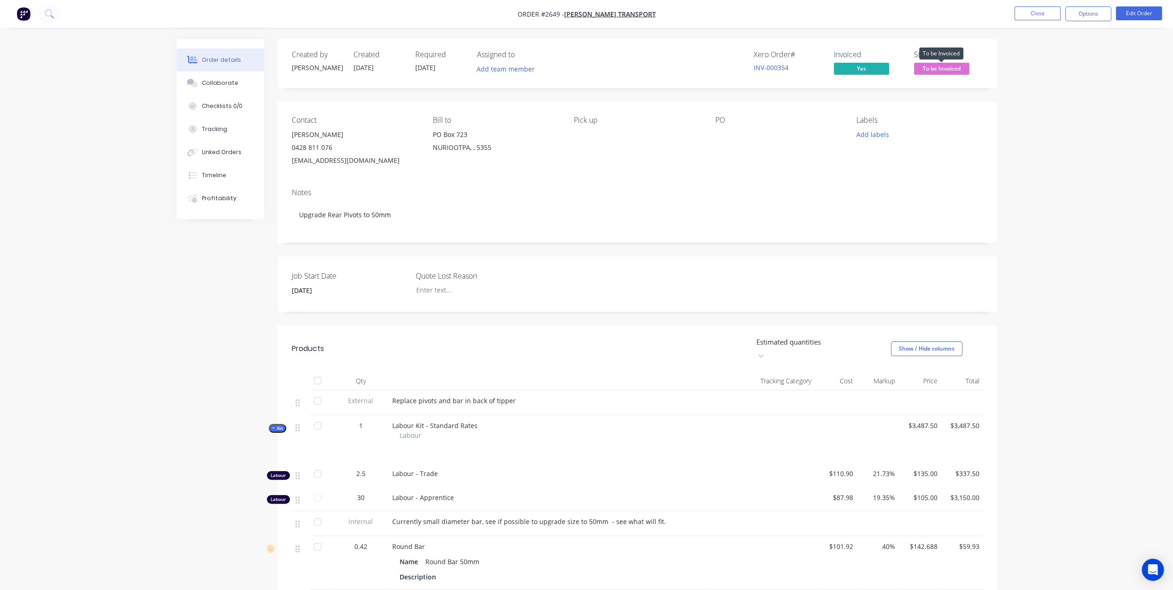
click at [949, 67] on span "To be Invoiced" at bounding box center [941, 69] width 55 height 12
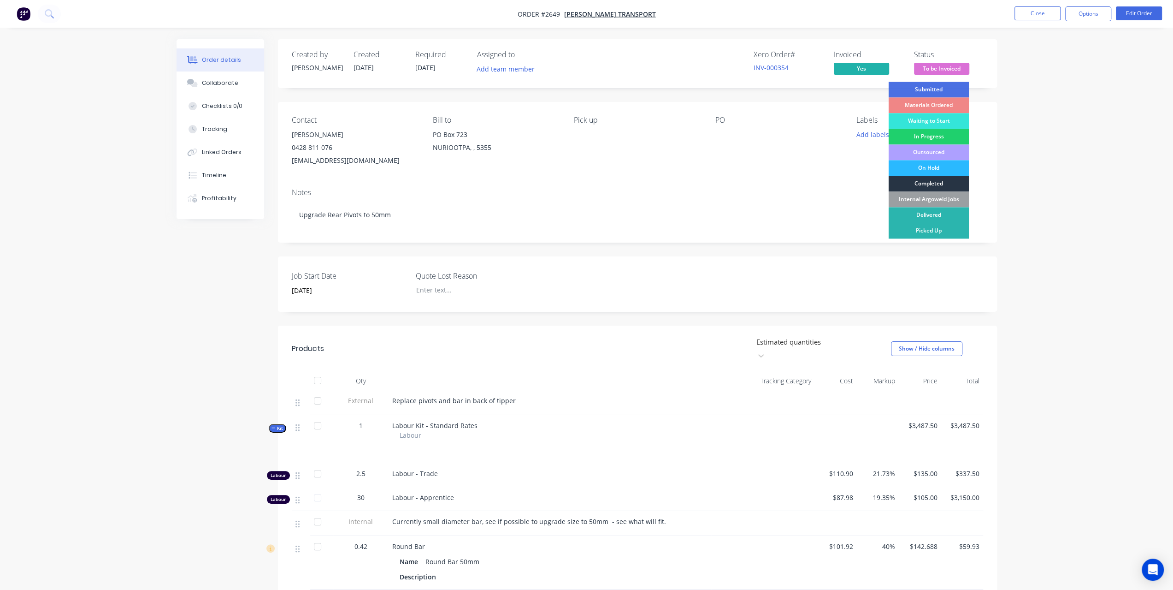
click at [935, 182] on div "Completed" at bounding box center [928, 184] width 81 height 16
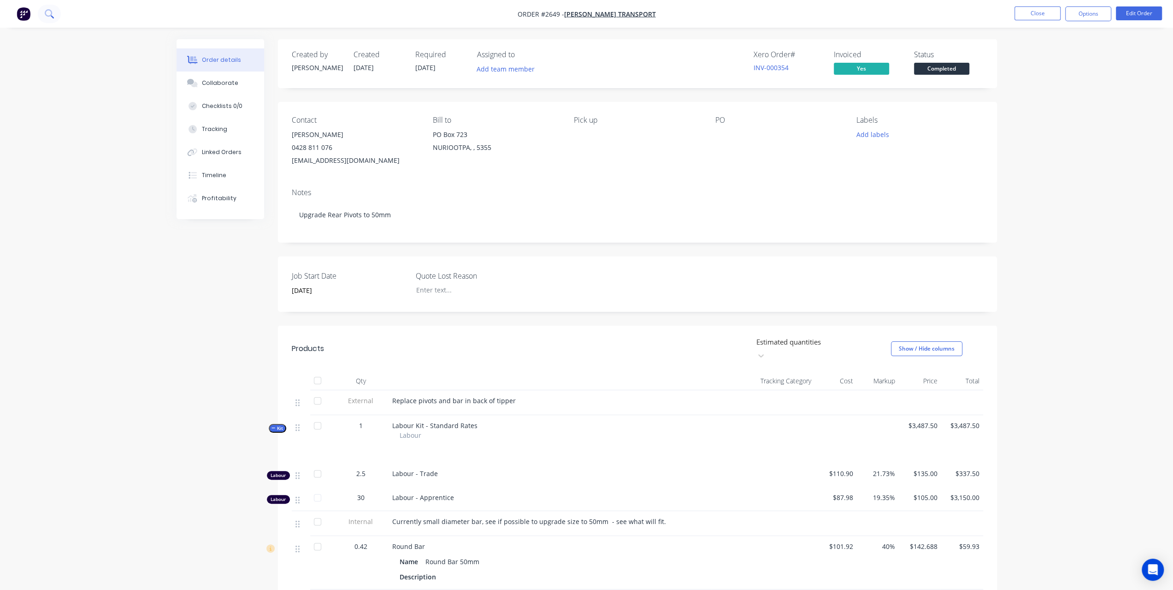
click at [39, 13] on button at bounding box center [49, 14] width 23 height 18
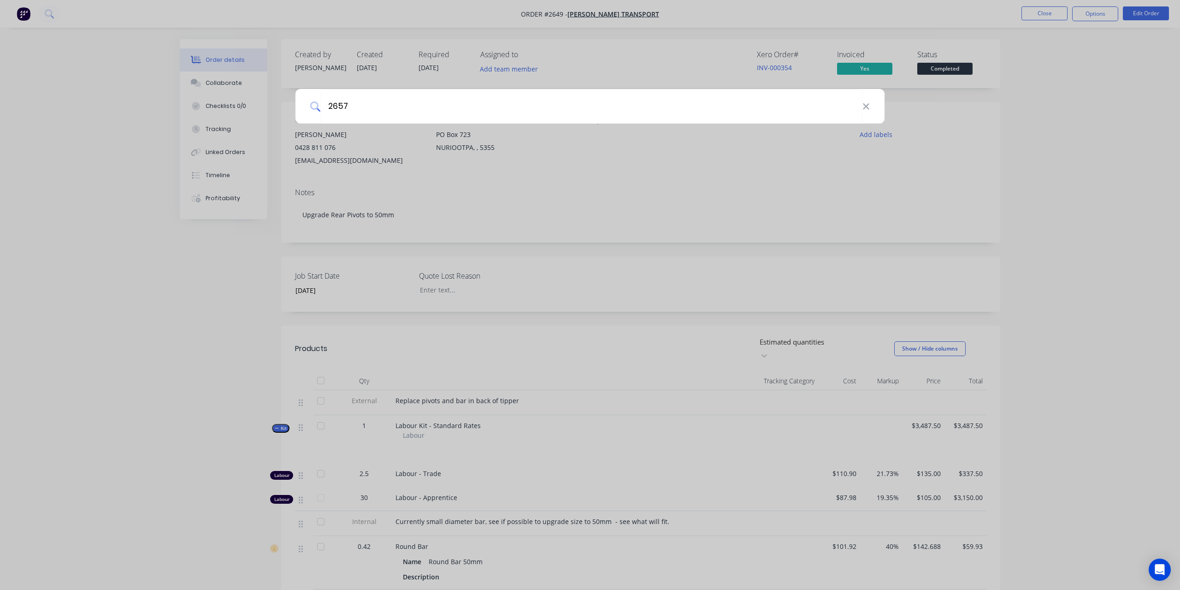
type input "2657"
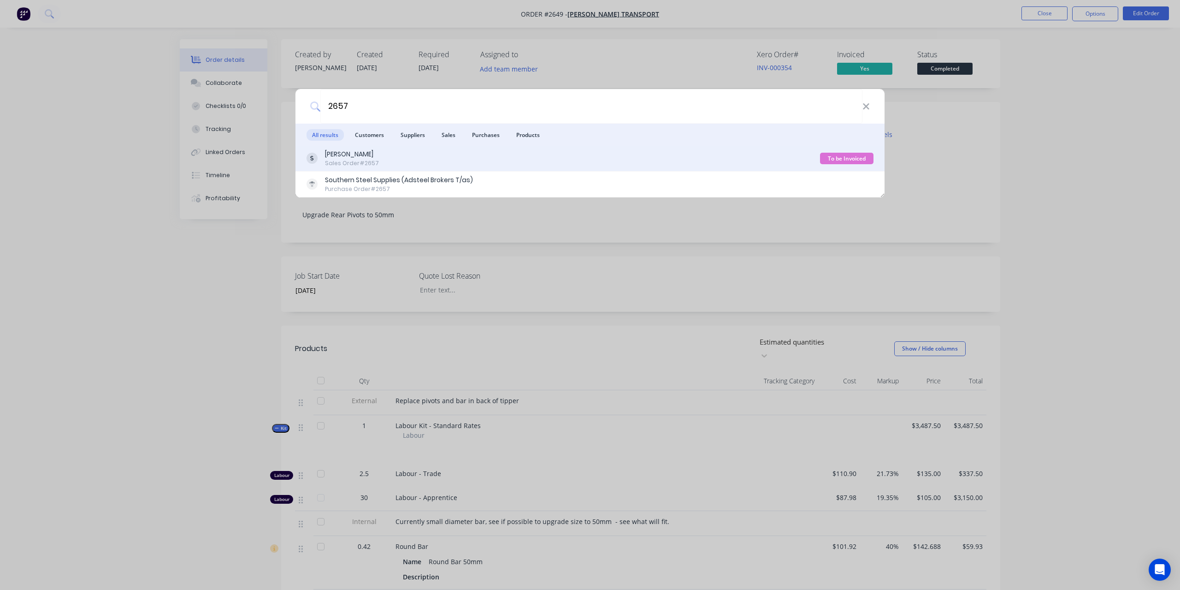
click at [336, 151] on div "[PERSON_NAME]" at bounding box center [352, 154] width 54 height 10
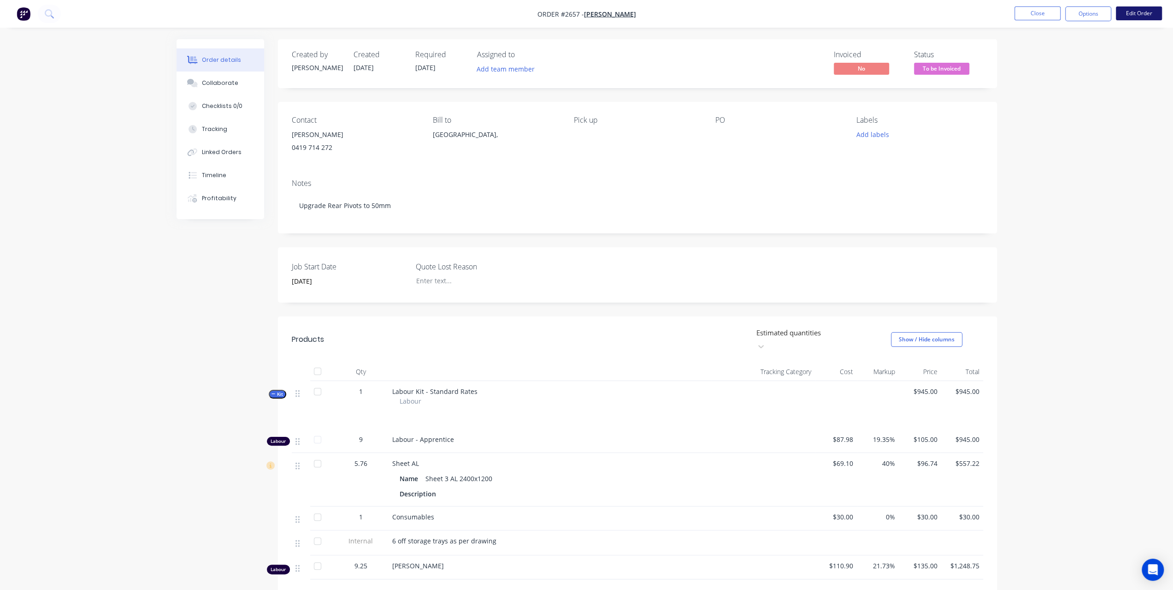
click at [1155, 13] on button "Edit Order" at bounding box center [1139, 13] width 46 height 14
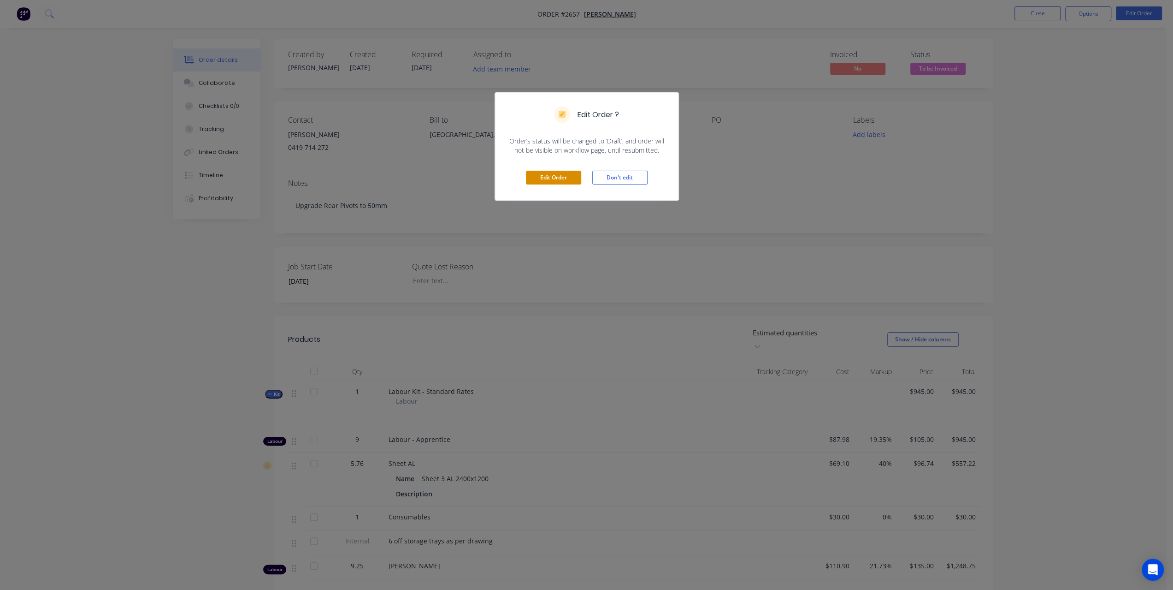
click at [554, 177] on button "Edit Order" at bounding box center [553, 178] width 55 height 14
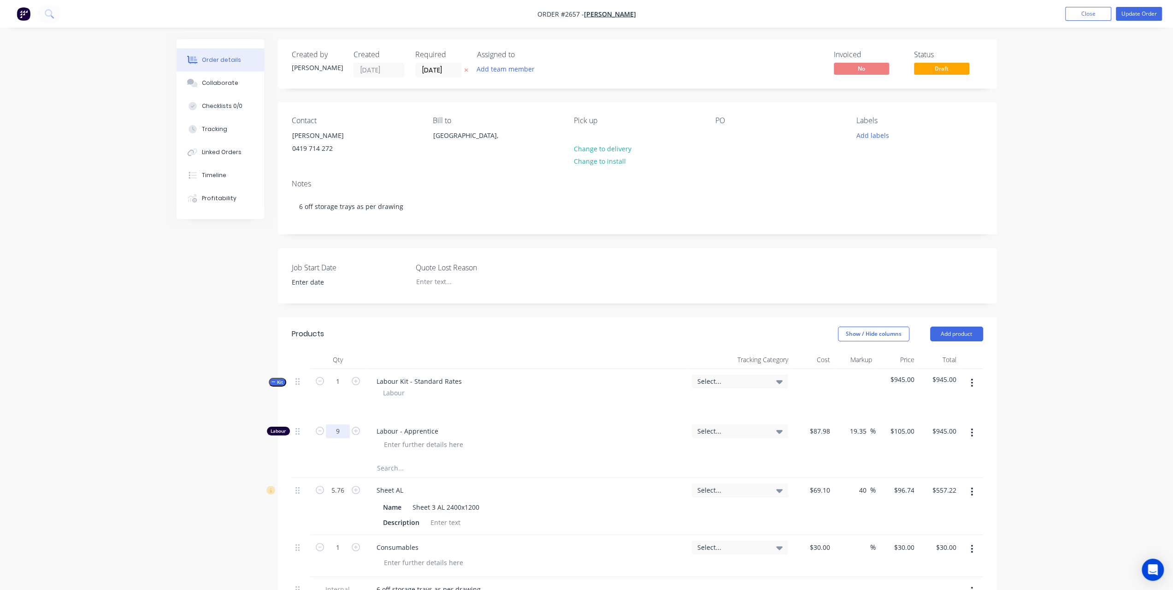
click at [345, 432] on input "9" at bounding box center [338, 431] width 24 height 14
type input "9.25"
type input "$971.25"
click at [1156, 335] on div "Order details Collaborate Checklists 0/0 Tracking Linked Orders Timeline Profit…" at bounding box center [586, 455] width 1173 height 910
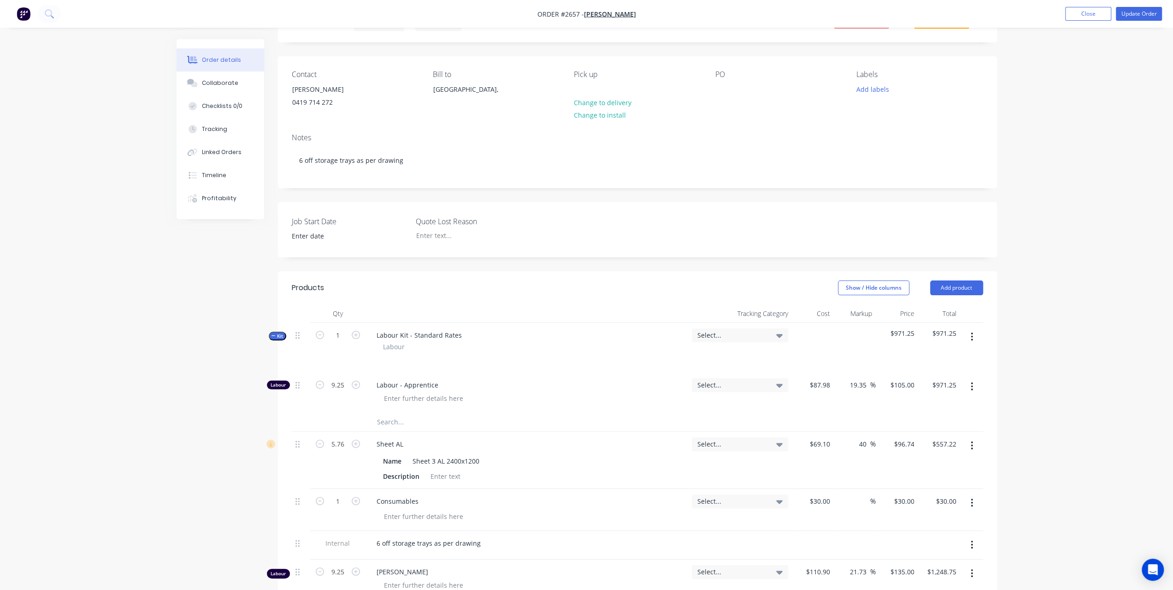
scroll to position [184, 0]
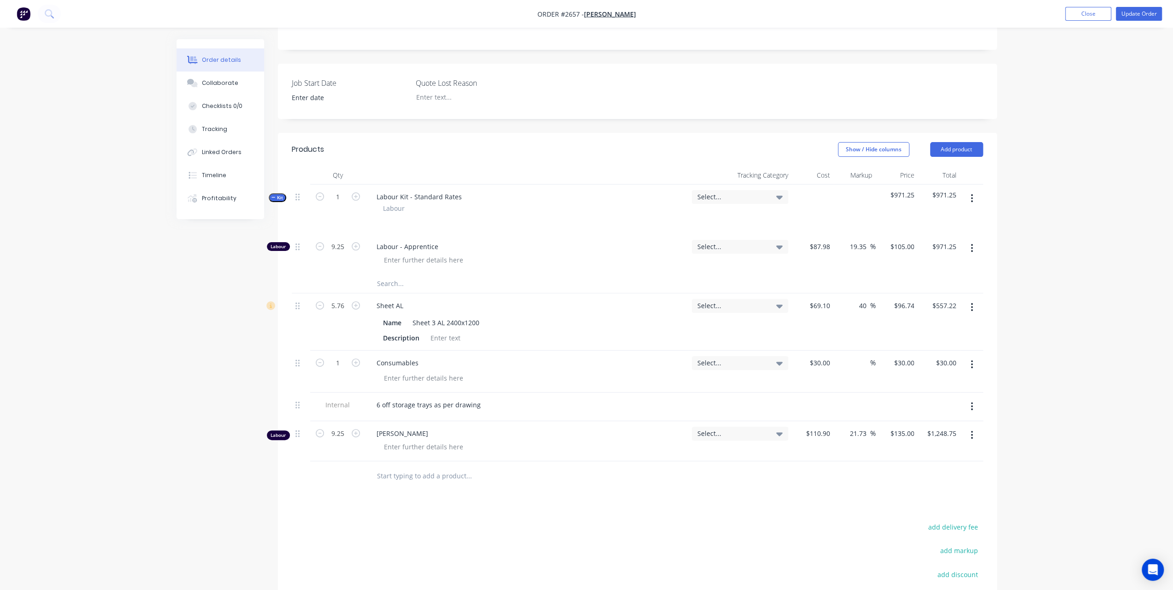
click at [970, 434] on button "button" at bounding box center [972, 434] width 22 height 17
click at [930, 507] on div "Delete" at bounding box center [939, 513] width 71 height 13
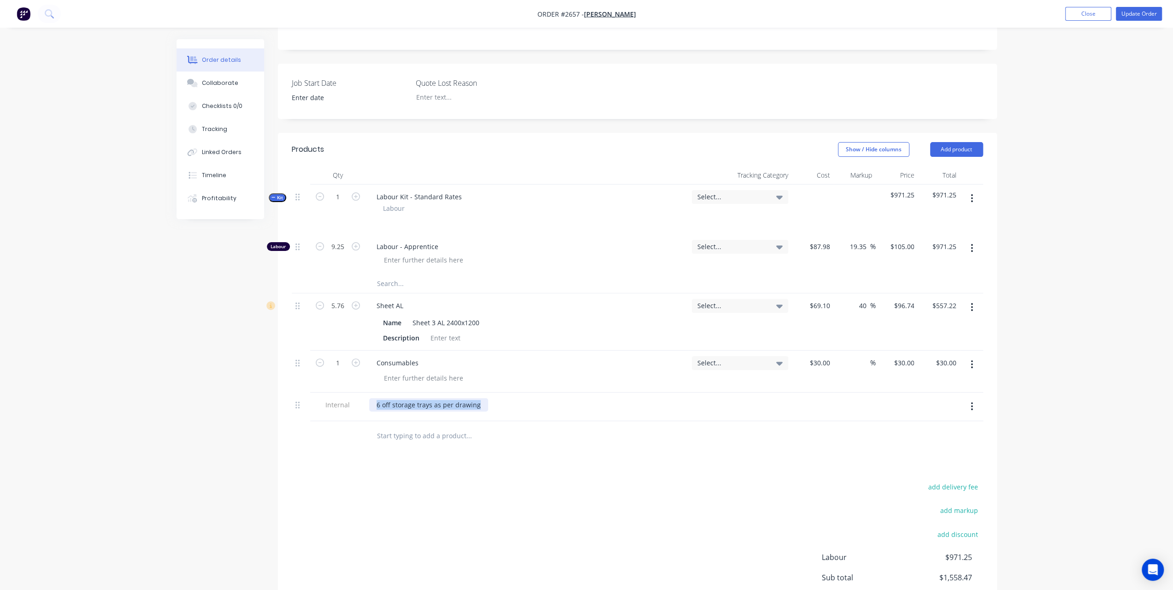
drag, startPoint x: 376, startPoint y: 401, endPoint x: 536, endPoint y: 401, distance: 160.9
click at [536, 401] on div "6 off storage trays as per drawing" at bounding box center [526, 404] width 315 height 13
copy div "6 off storage trays as per drawing"
click at [955, 150] on button "Add product" at bounding box center [956, 149] width 53 height 15
click at [928, 302] on div "Notes (External)" at bounding box center [939, 301] width 71 height 13
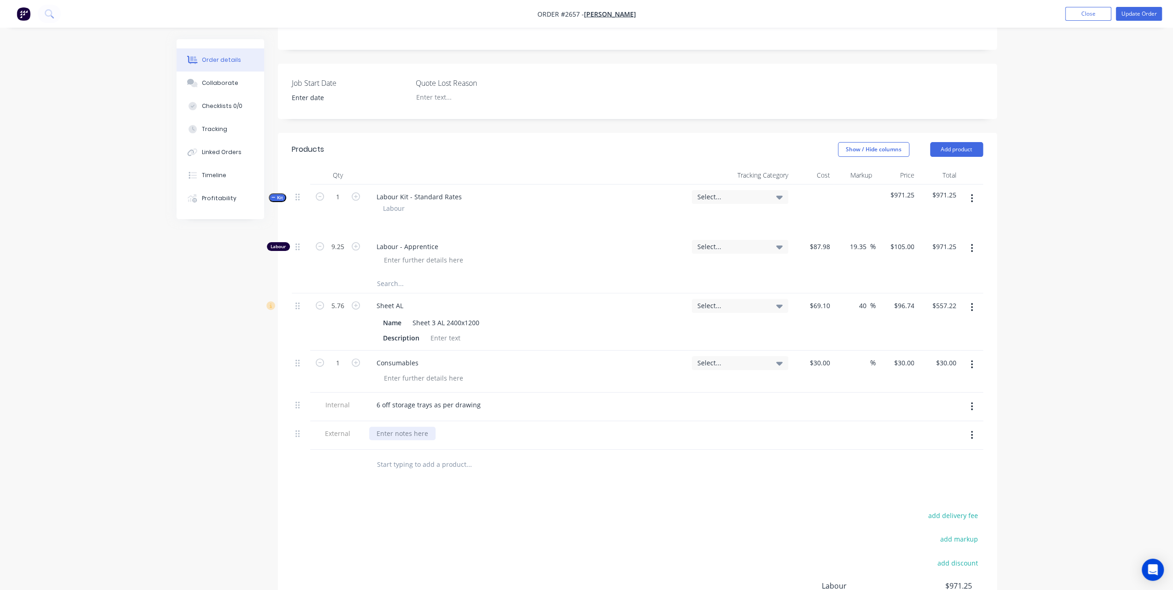
click at [394, 432] on div at bounding box center [402, 432] width 66 height 13
paste div
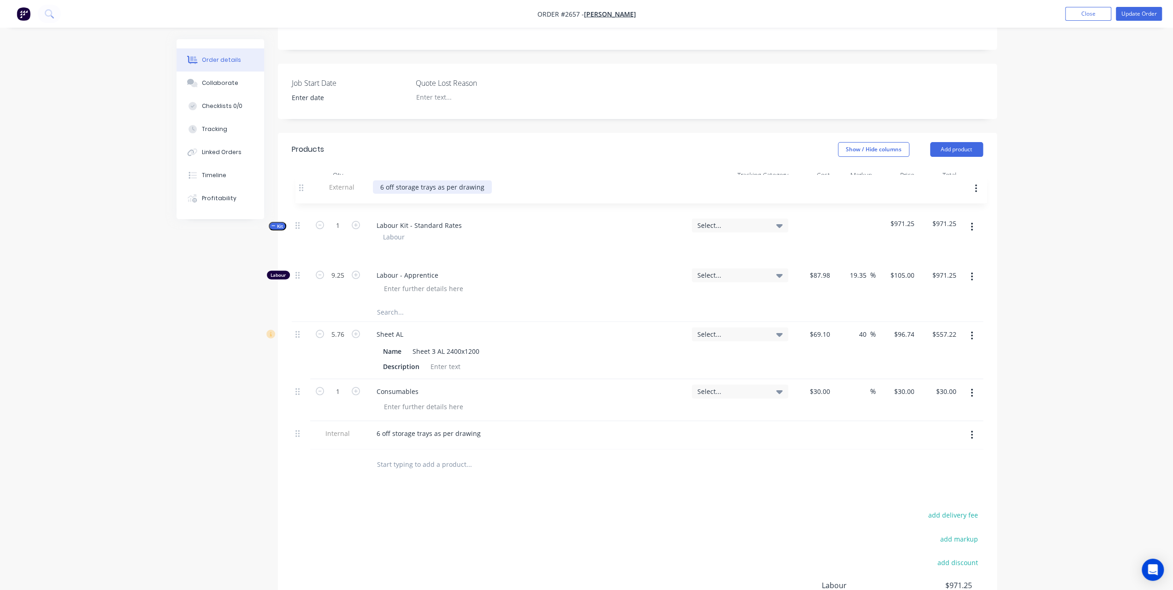
drag, startPoint x: 296, startPoint y: 432, endPoint x: 301, endPoint y: 184, distance: 247.6
click at [301, 184] on div "Kit 1 Labour Kit - Standard Rates Labour Select... $971.25 $971.25 Labour 9.25 …" at bounding box center [637, 316] width 691 height 265
click at [1084, 188] on div "Order details Collaborate Checklists 0/0 Tracking Linked Orders Timeline Profit…" at bounding box center [586, 265] width 1173 height 899
click at [1144, 8] on button "Update Order" at bounding box center [1139, 14] width 46 height 14
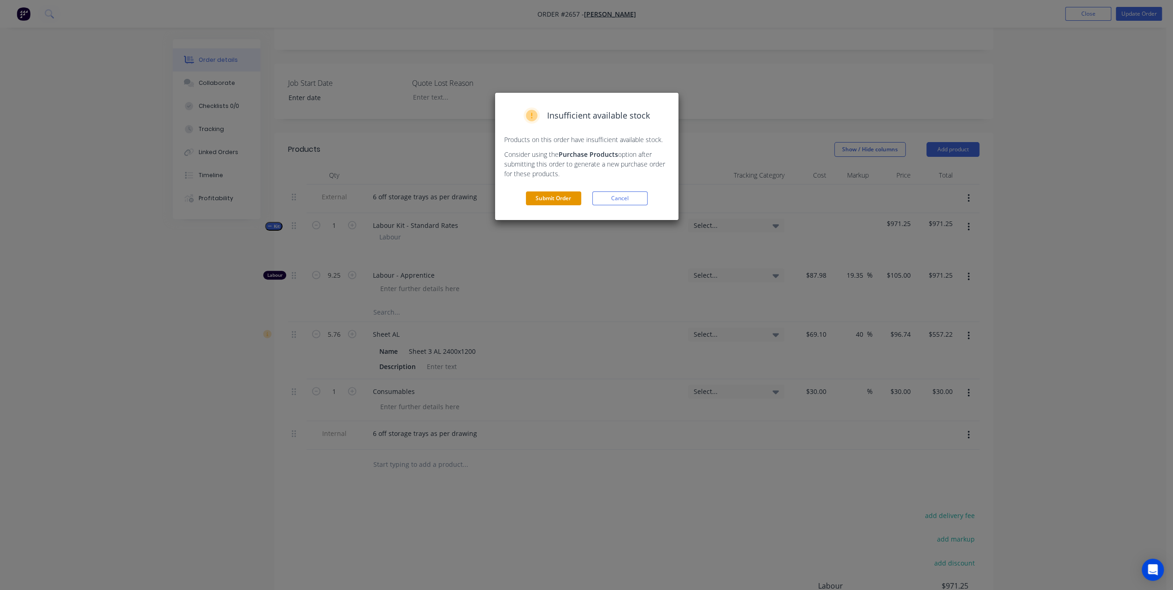
click at [571, 195] on button "Submit Order" at bounding box center [553, 198] width 55 height 14
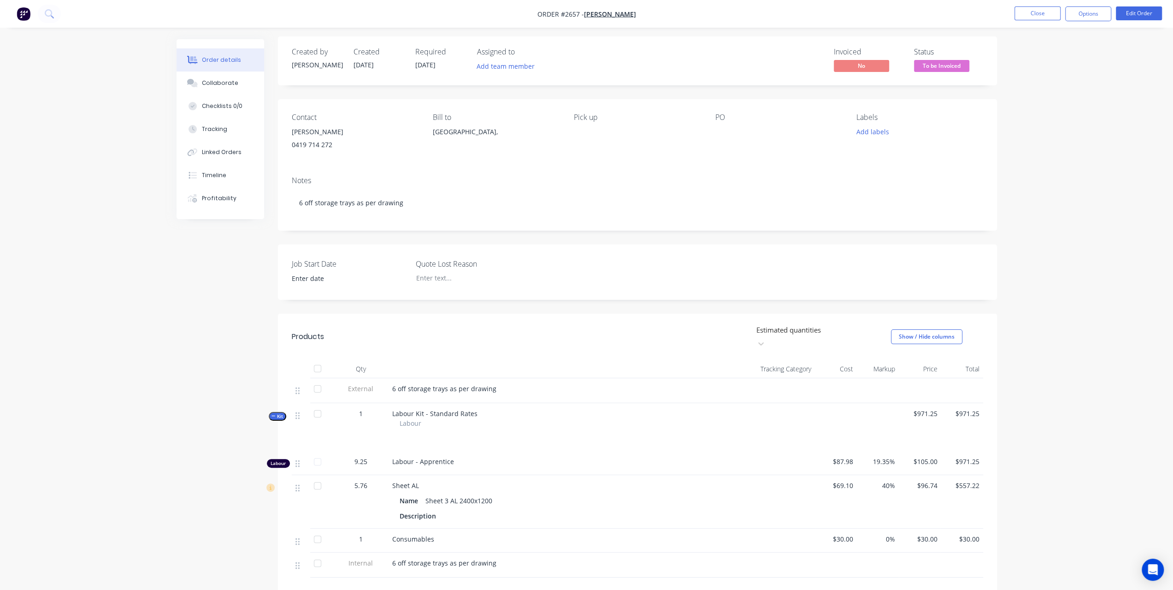
scroll to position [0, 0]
click at [1102, 18] on button "Options" at bounding box center [1088, 13] width 46 height 15
click at [1065, 59] on div "Invoice" at bounding box center [1060, 55] width 85 height 13
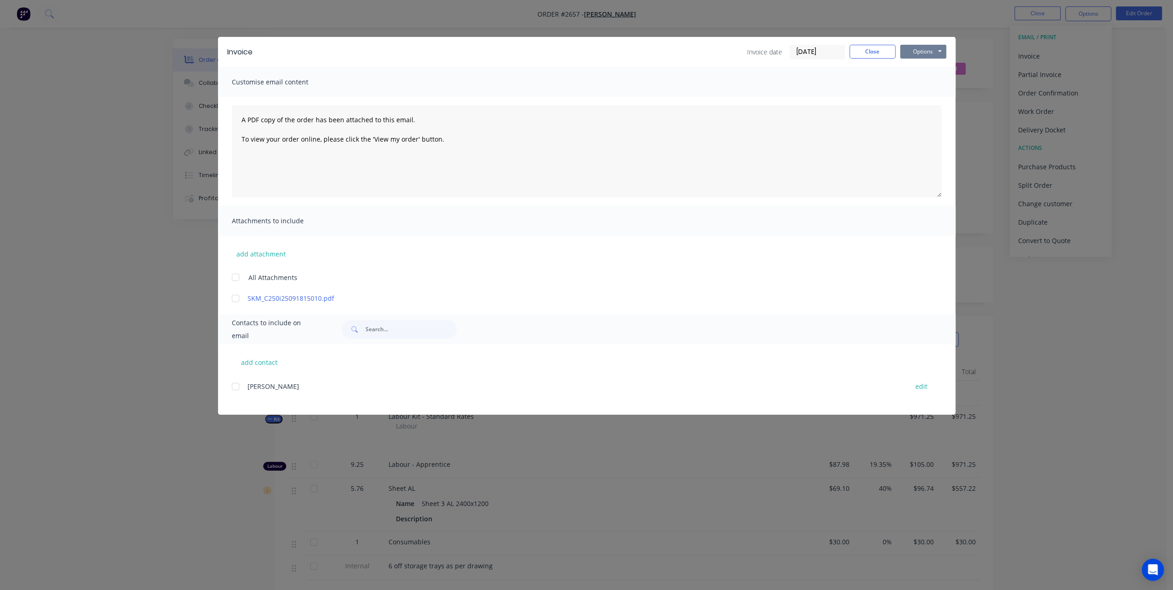
click at [920, 53] on button "Options" at bounding box center [923, 52] width 46 height 14
click at [909, 76] on button "Print" at bounding box center [929, 83] width 59 height 15
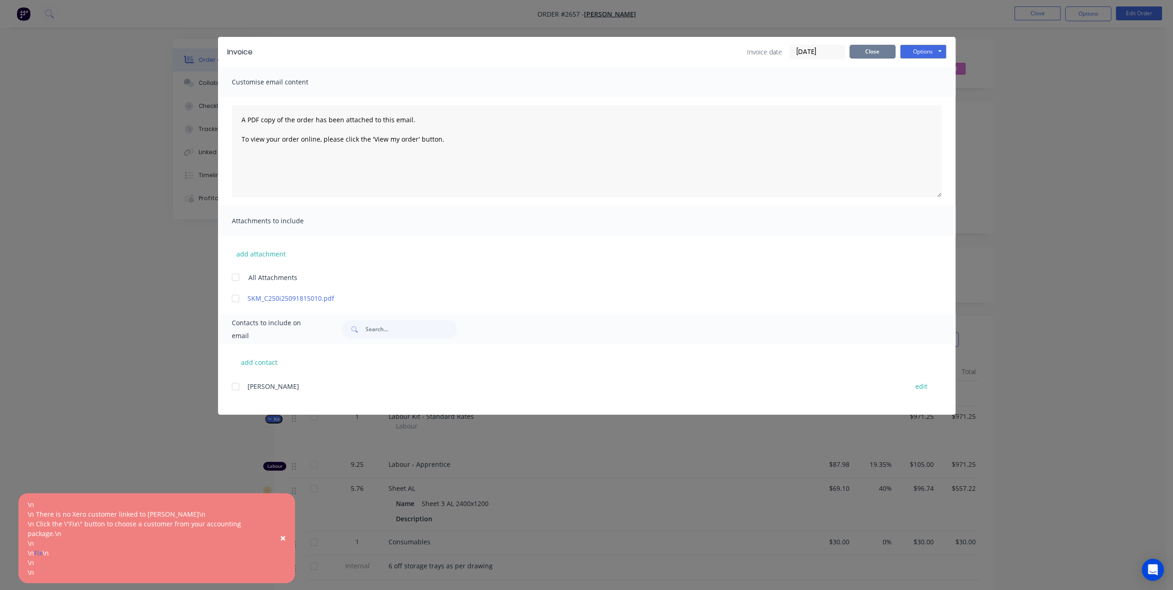
click at [878, 51] on button "Close" at bounding box center [872, 52] width 46 height 14
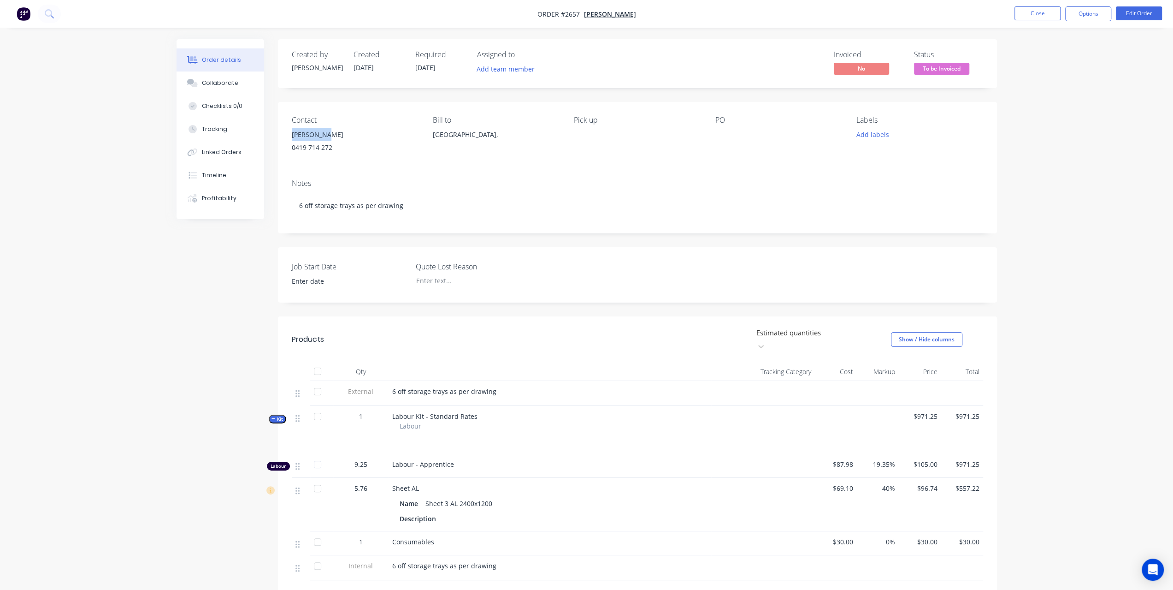
drag, startPoint x: 326, startPoint y: 136, endPoint x: 290, endPoint y: 137, distance: 36.4
click at [290, 137] on div "Contact Kym Bilney 0419 714 272 Bill to South Australia, Pick up PO Labels Add …" at bounding box center [637, 137] width 719 height 70
copy div "[PERSON_NAME]"
drag, startPoint x: 607, startPoint y: 7, endPoint x: 592, endPoint y: 16, distance: 17.8
click at [1087, 14] on button "Options" at bounding box center [1088, 13] width 46 height 15
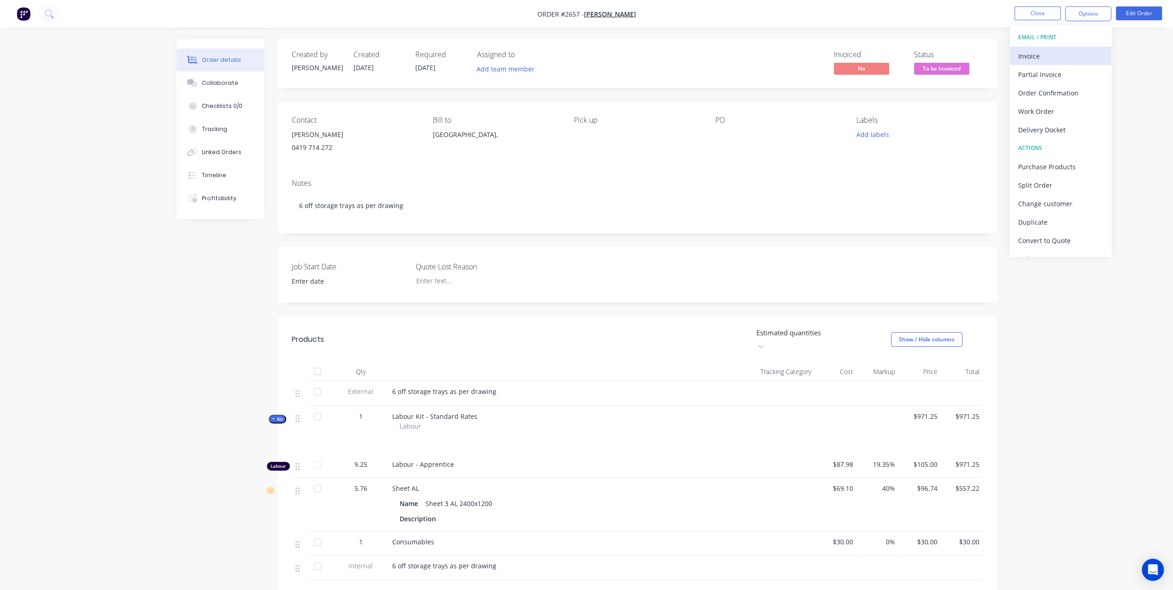
click at [1048, 51] on div "Invoice" at bounding box center [1060, 55] width 85 height 13
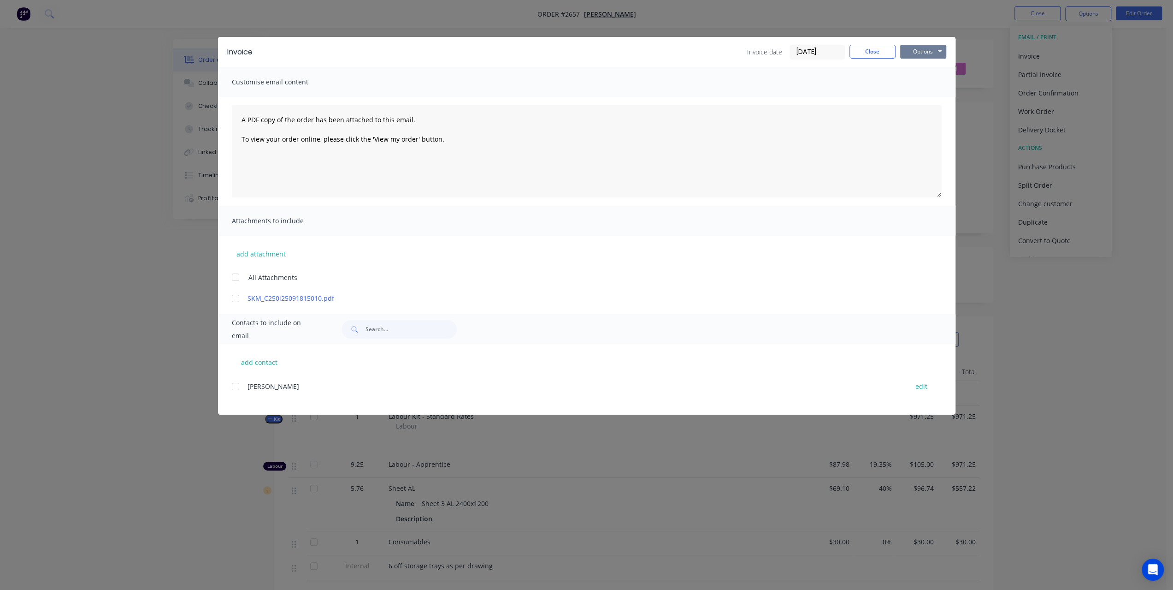
click at [929, 50] on button "Options" at bounding box center [923, 52] width 46 height 14
click at [924, 82] on button "Print" at bounding box center [929, 83] width 59 height 15
click at [870, 53] on button "Close" at bounding box center [872, 52] width 46 height 14
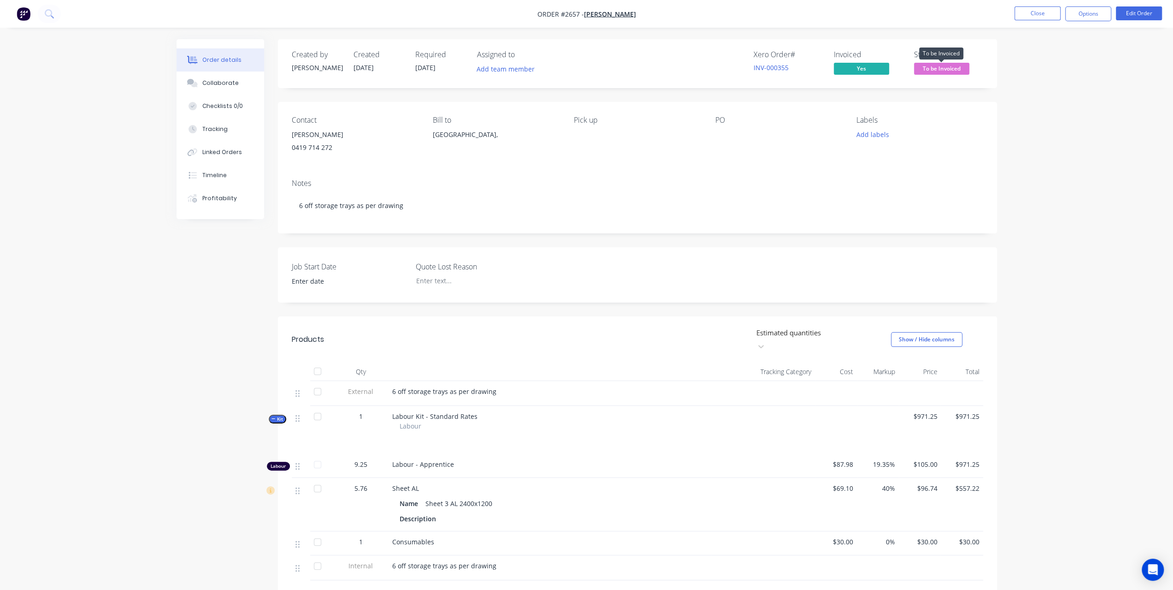
click at [940, 64] on span "To be Invoiced" at bounding box center [941, 69] width 55 height 12
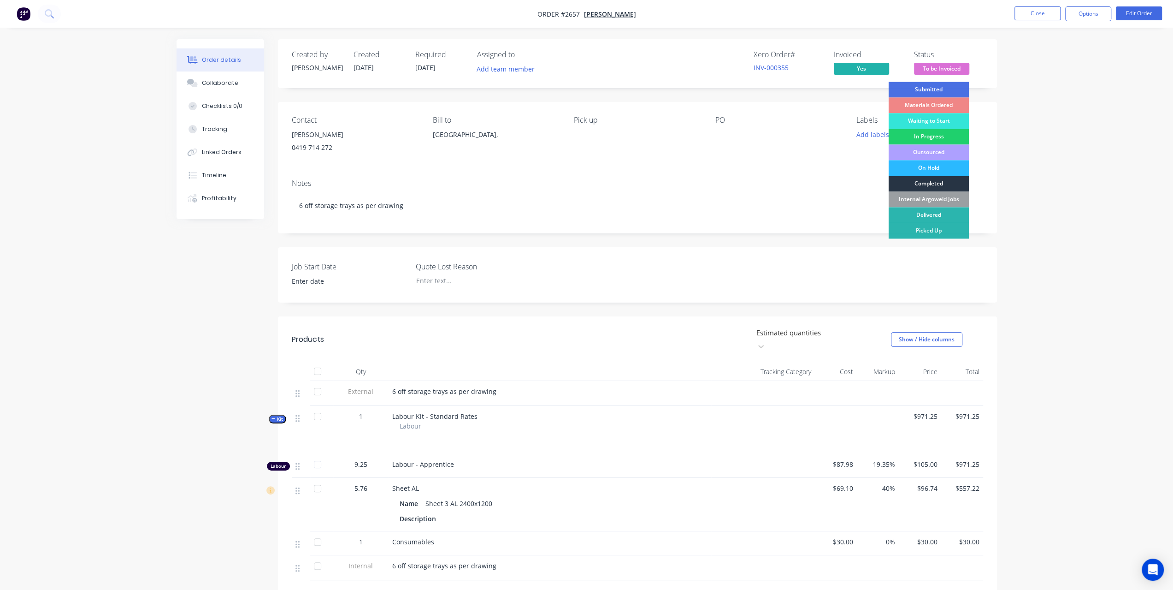
click at [925, 180] on div "Completed" at bounding box center [928, 184] width 81 height 16
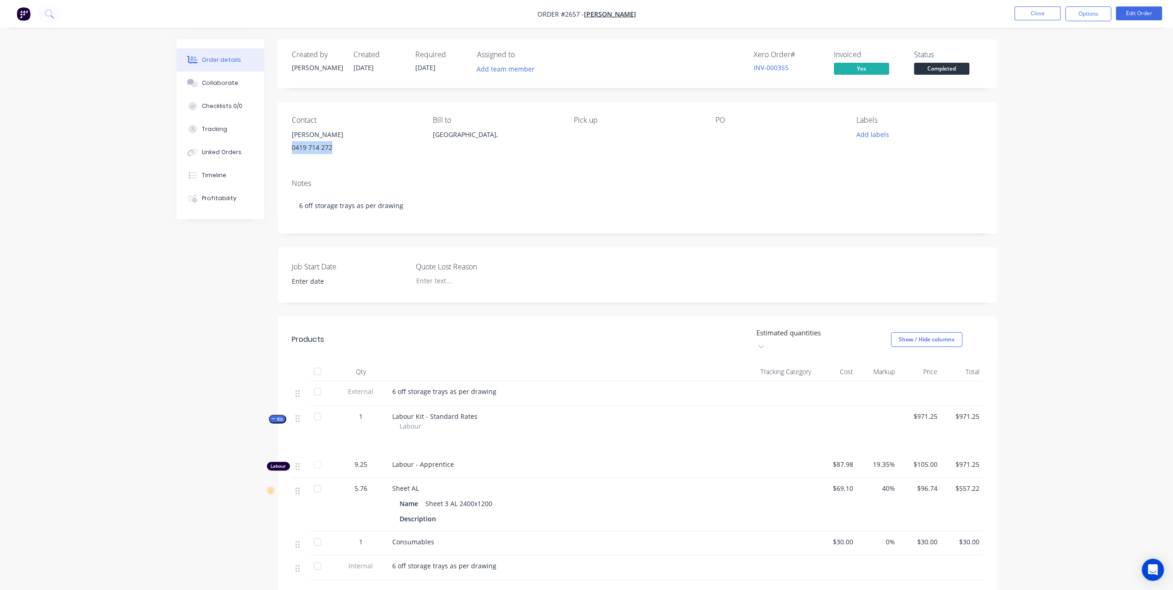
drag, startPoint x: 344, startPoint y: 150, endPoint x: 285, endPoint y: 144, distance: 58.8
click at [285, 144] on div "Contact Kym Bilney 0419 714 272 Bill to South Australia, Pick up PO Labels Add …" at bounding box center [637, 137] width 719 height 70
copy div "0419 714 272"
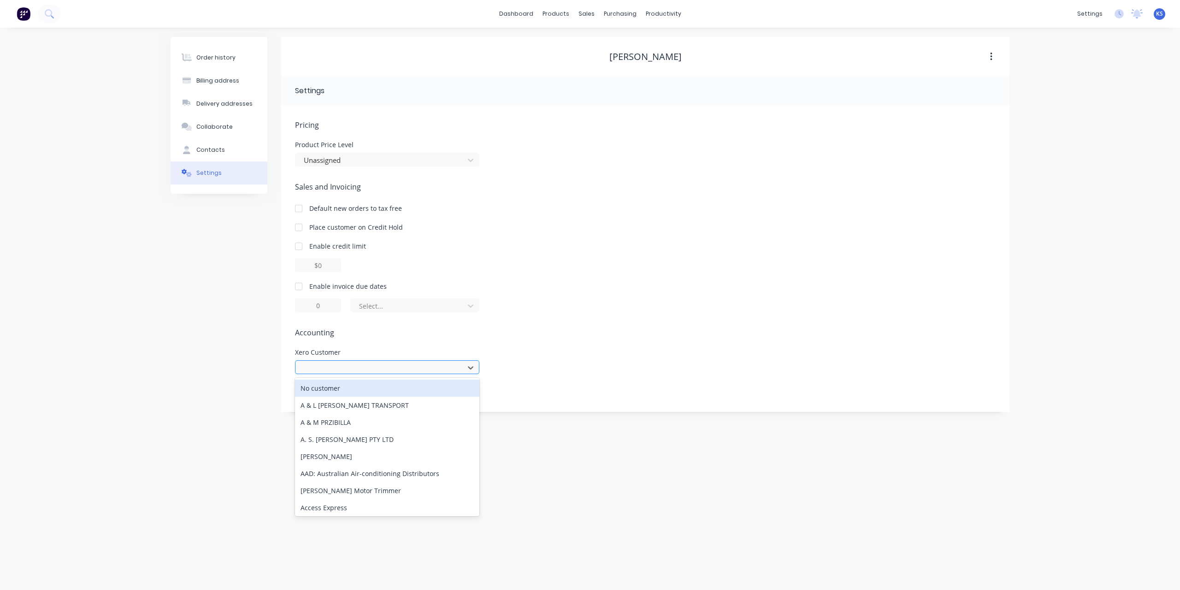
click at [388, 368] on div at bounding box center [381, 368] width 157 height 12
type input "kym"
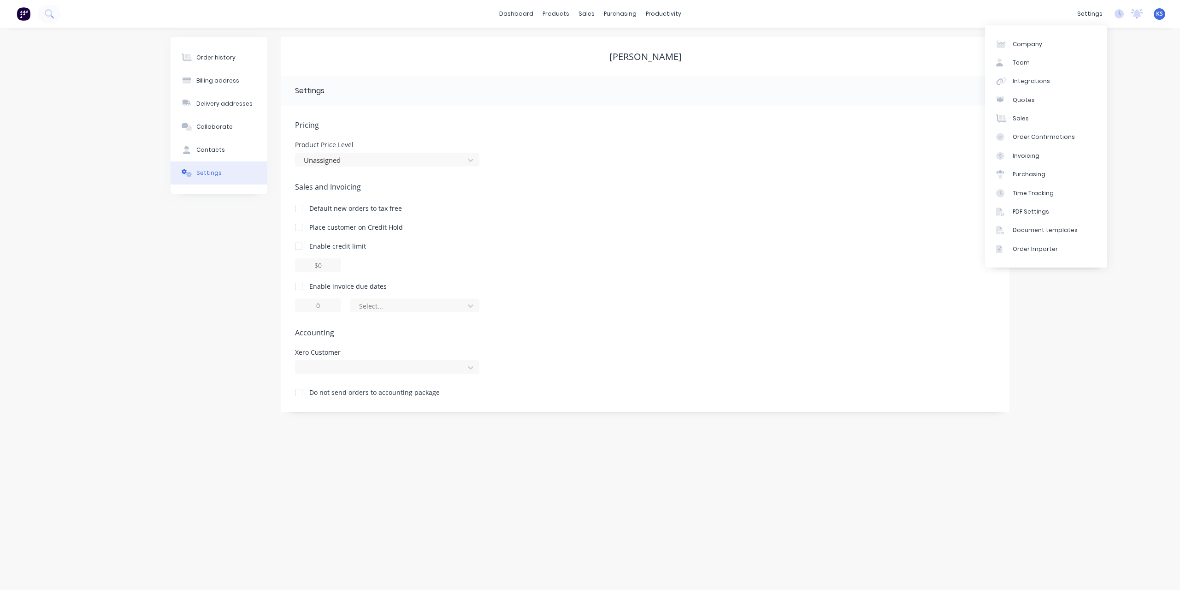
drag, startPoint x: 1061, startPoint y: 15, endPoint x: 1071, endPoint y: 15, distance: 9.7
click at [1062, 15] on div "dashboard products sales purchasing productivity dashboard products Product Cat…" at bounding box center [590, 14] width 1180 height 28
click at [1032, 59] on link "Team" at bounding box center [1046, 62] width 122 height 18
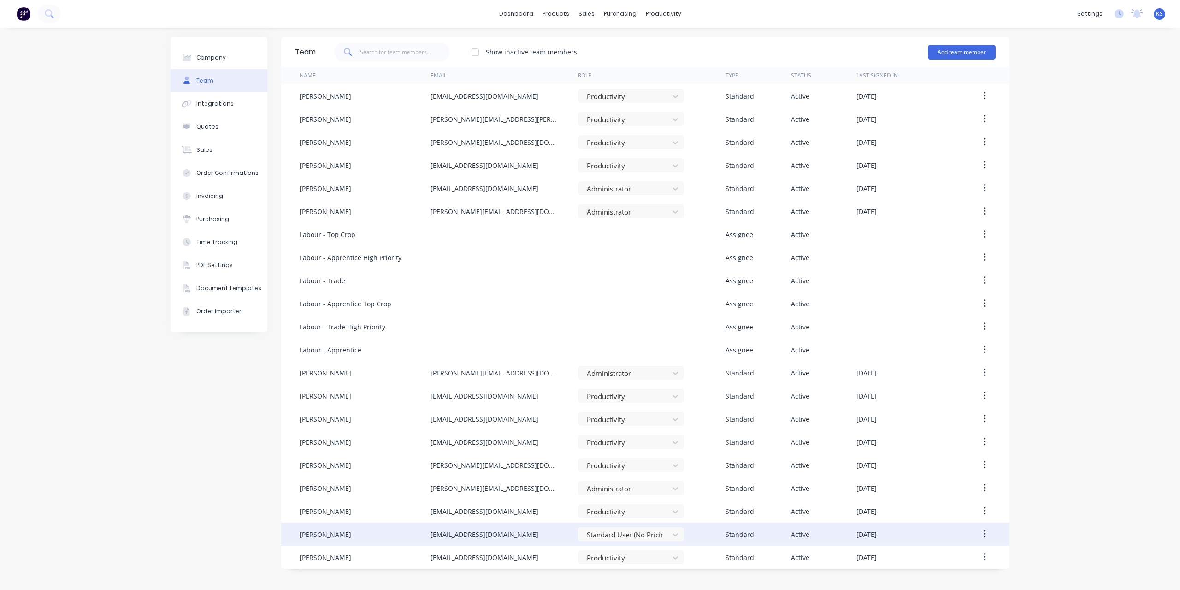
click at [984, 531] on icon "button" at bounding box center [985, 534] width 2 height 10
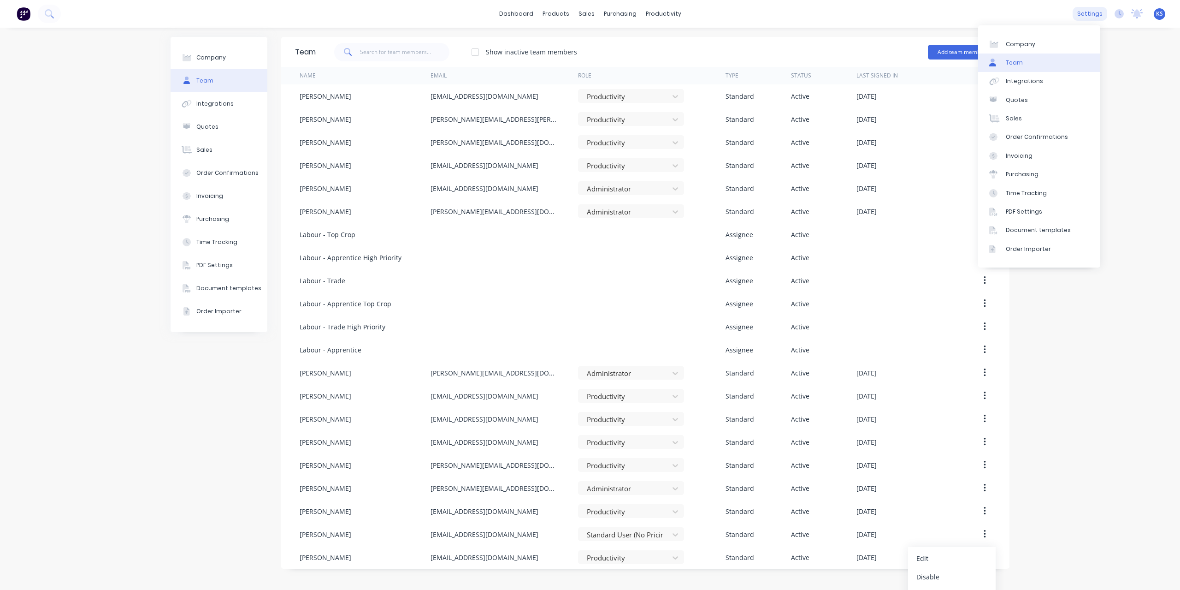
click at [1085, 12] on div "settings" at bounding box center [1090, 14] width 35 height 14
click at [1030, 83] on div "Integrations" at bounding box center [1024, 81] width 37 height 8
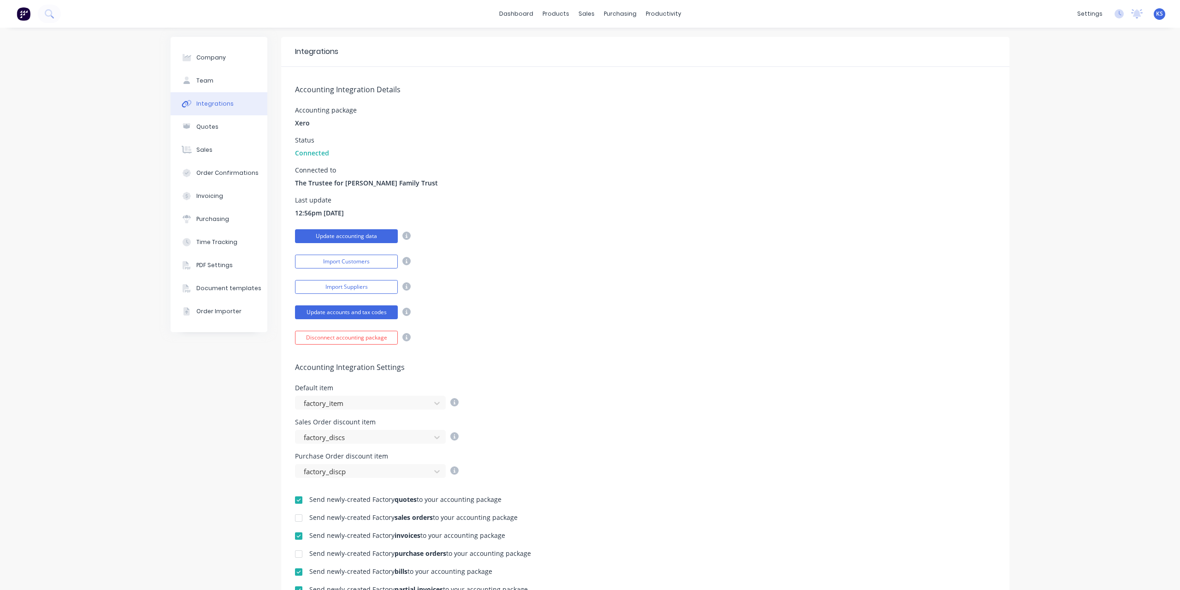
click at [329, 237] on button "Update accounting data" at bounding box center [346, 236] width 103 height 14
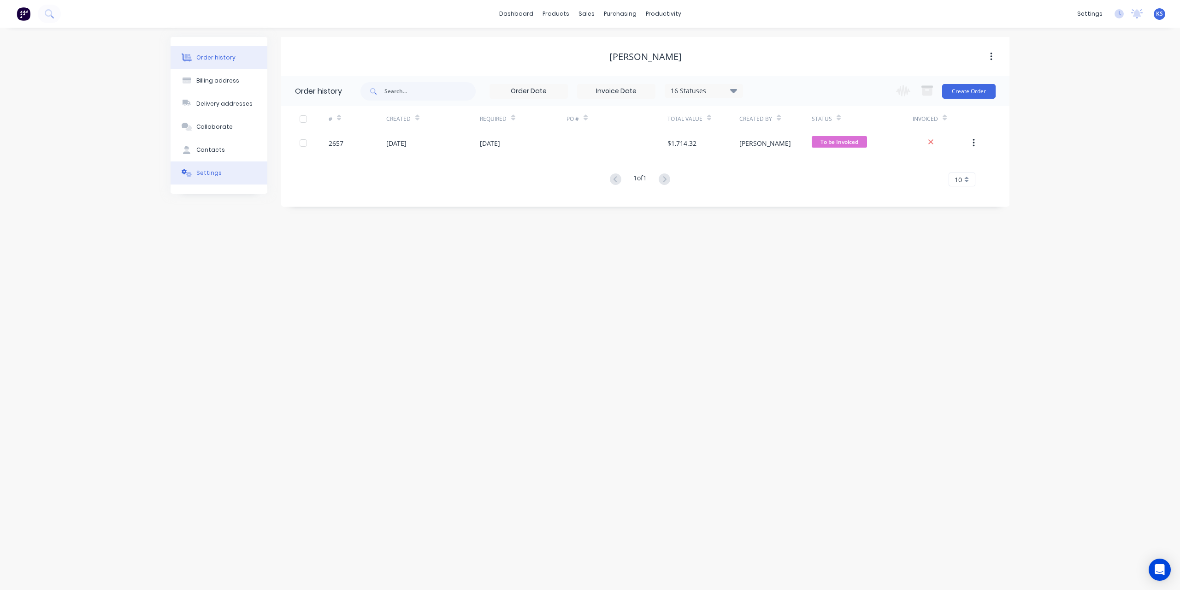
click at [200, 163] on button "Settings" at bounding box center [219, 172] width 97 height 23
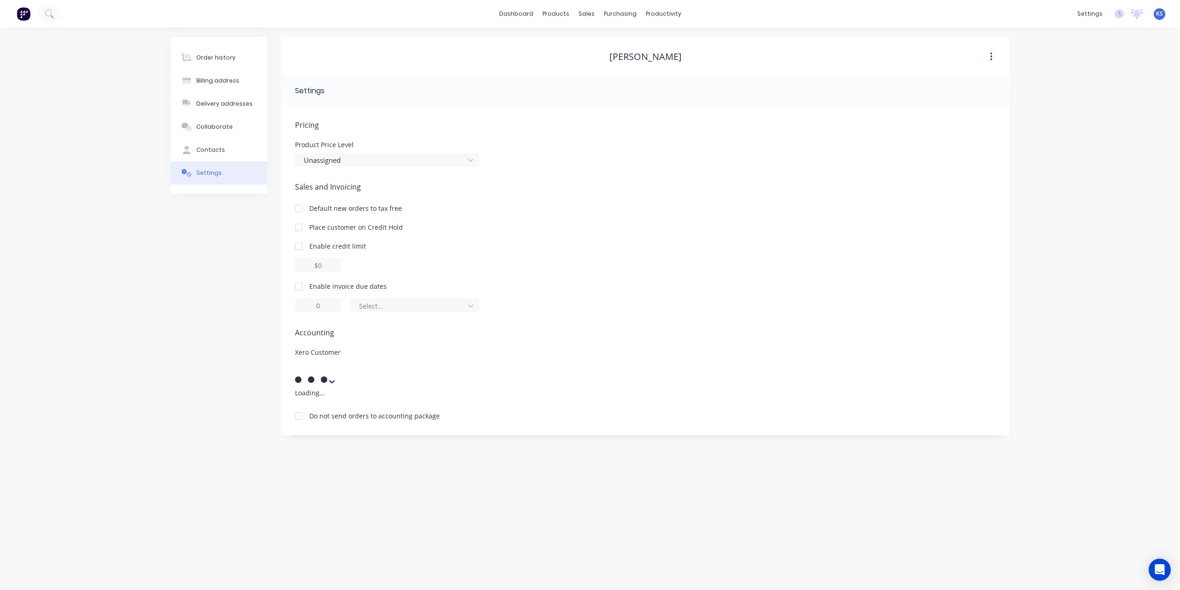
click at [383, 365] on div at bounding box center [364, 367] width 133 height 12
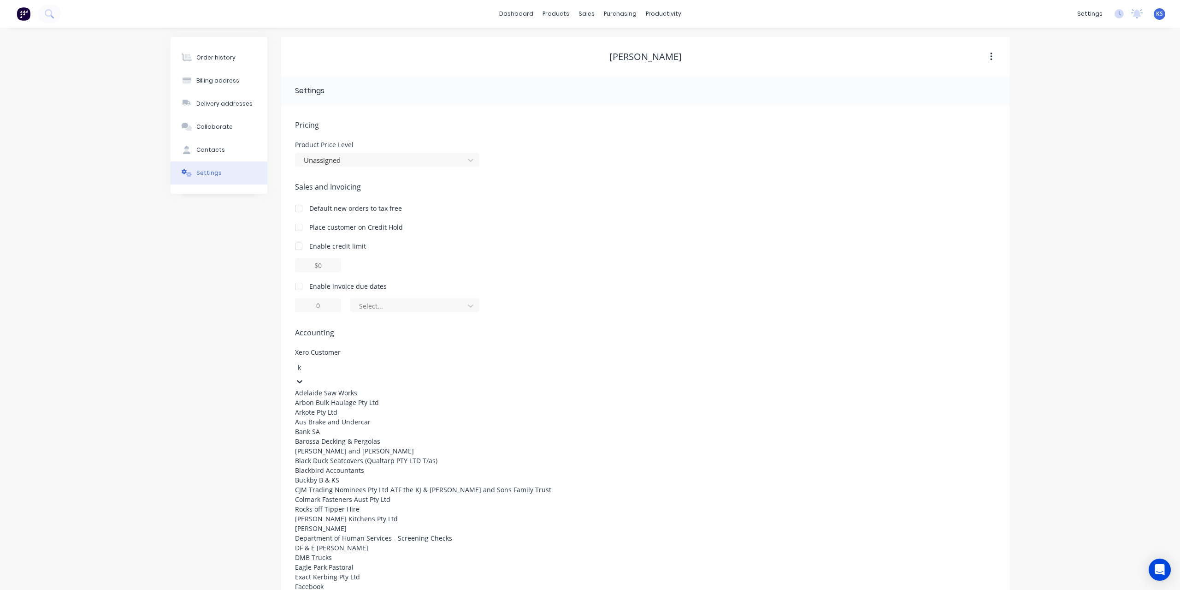
type input "ky"
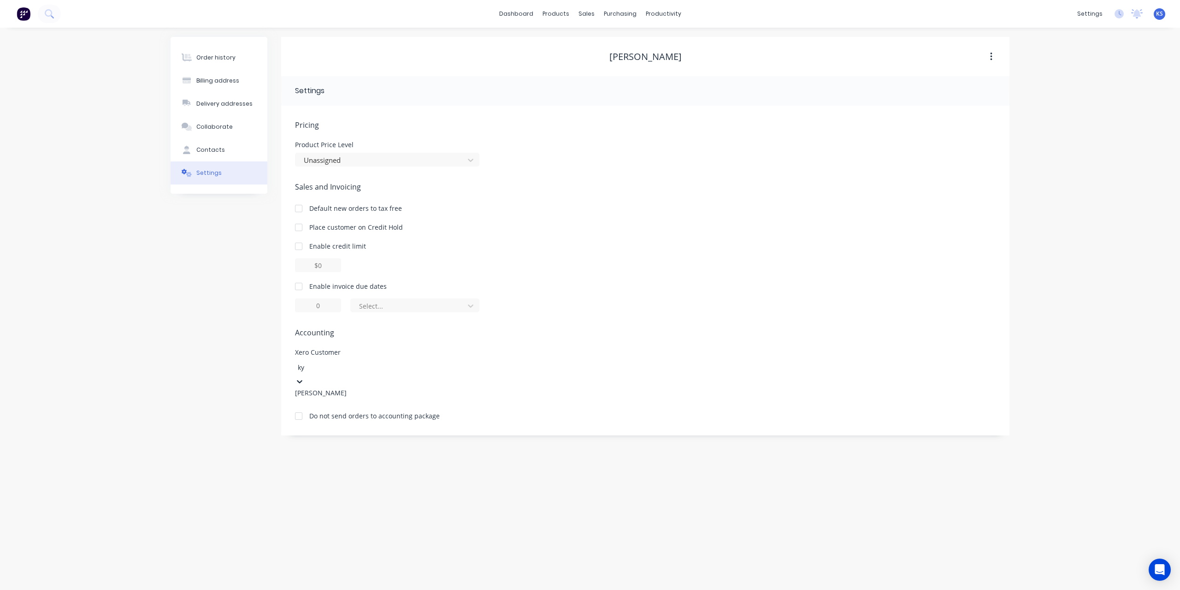
click at [367, 388] on div "[PERSON_NAME]" at bounding box center [364, 393] width 138 height 10
click at [219, 60] on div "Order history" at bounding box center [215, 57] width 39 height 8
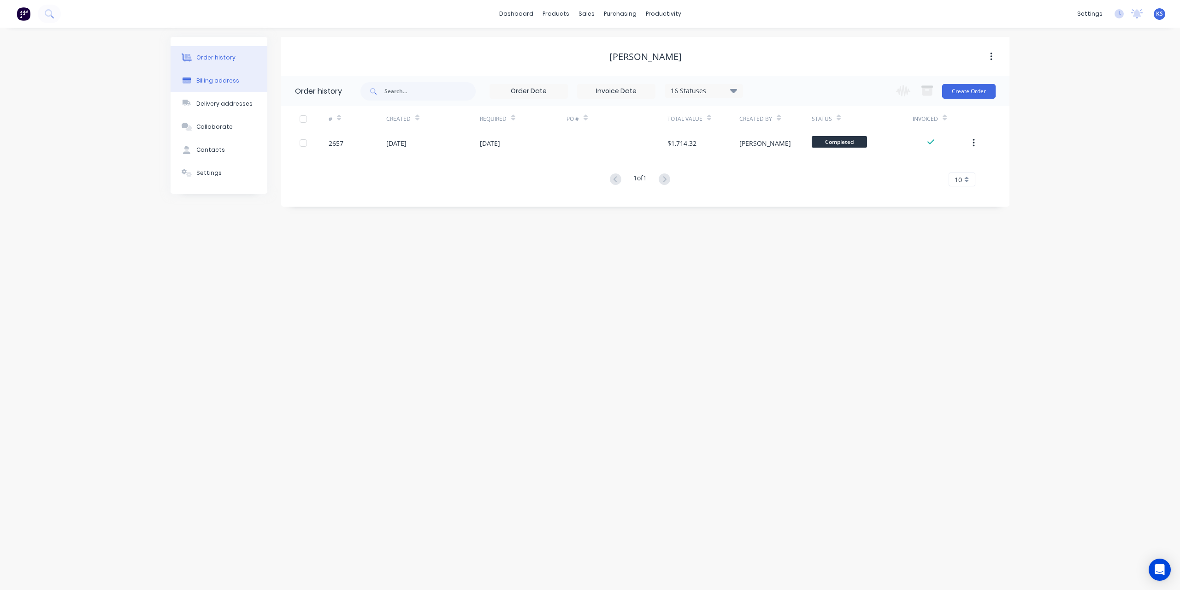
click at [224, 77] on div "Billing address" at bounding box center [217, 81] width 43 height 8
select select "AU"
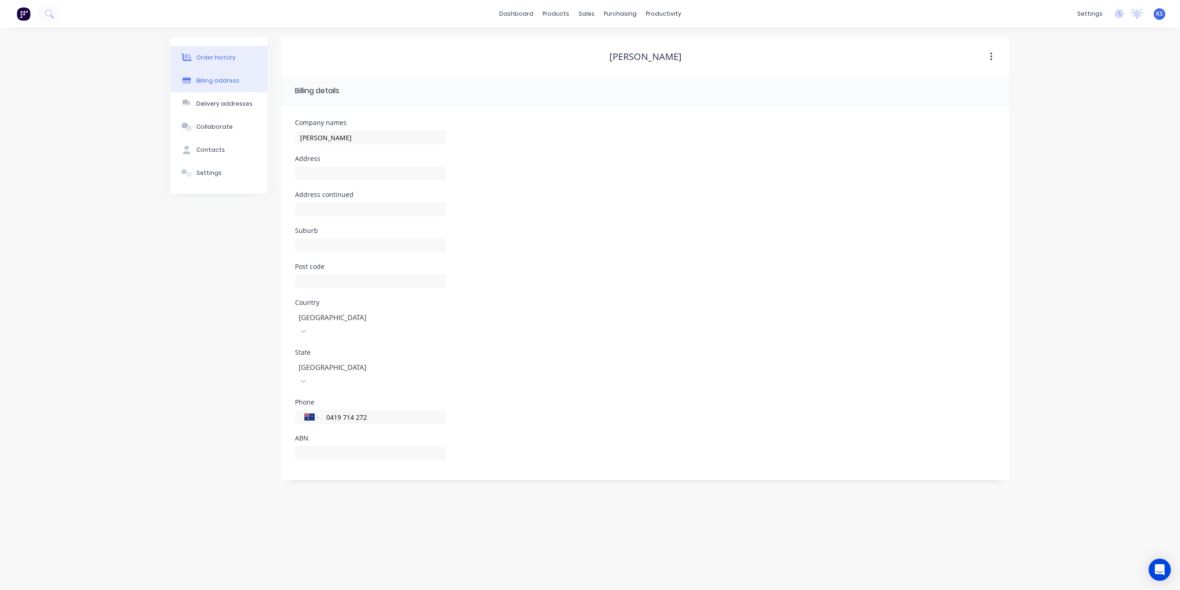
click at [226, 50] on button "Order history" at bounding box center [219, 57] width 97 height 23
